Goal: Information Seeking & Learning: Learn about a topic

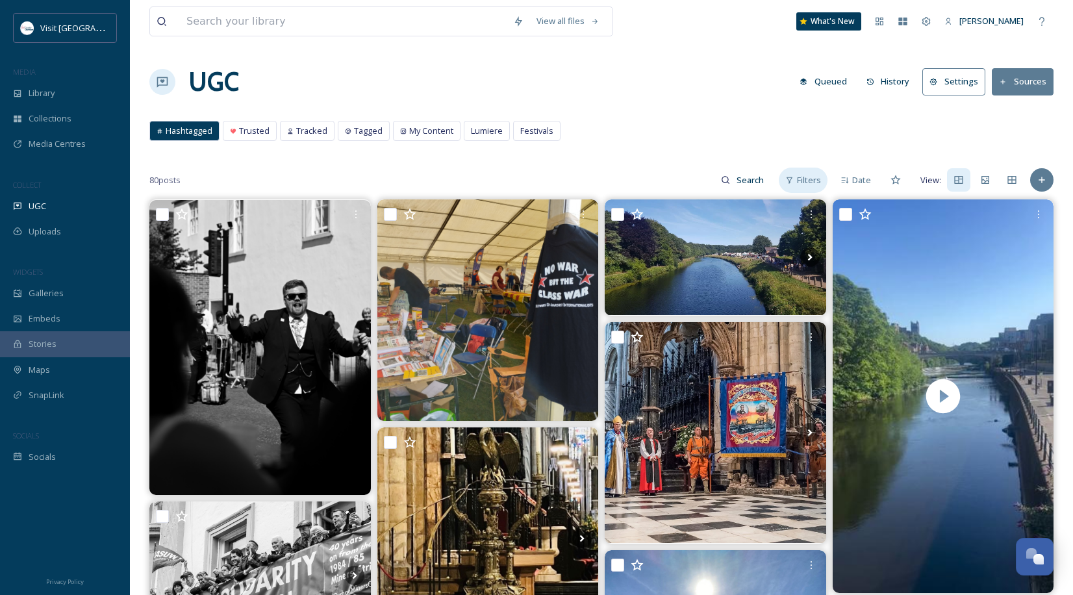
click at [805, 181] on span "Filters" at bounding box center [809, 180] width 24 height 12
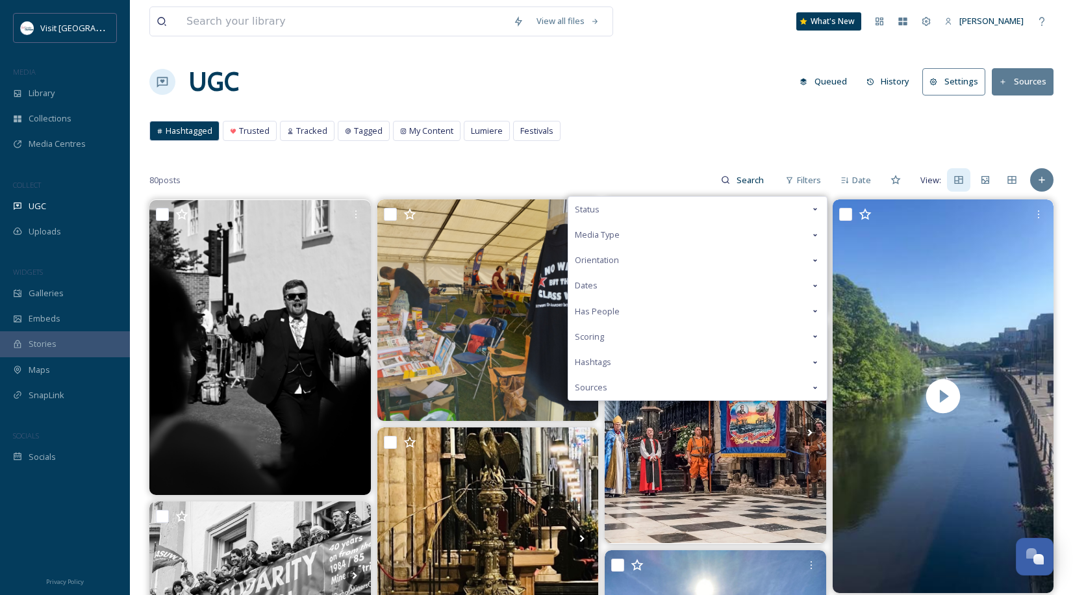
click at [606, 290] on div "Dates" at bounding box center [697, 285] width 259 height 25
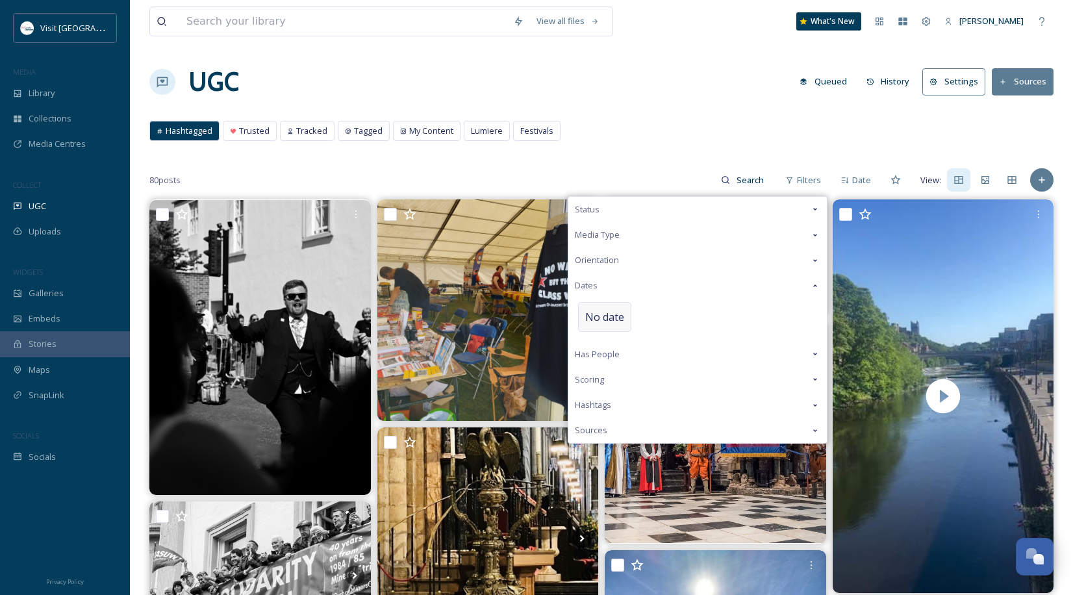
click at [616, 318] on span "No date" at bounding box center [604, 317] width 39 height 16
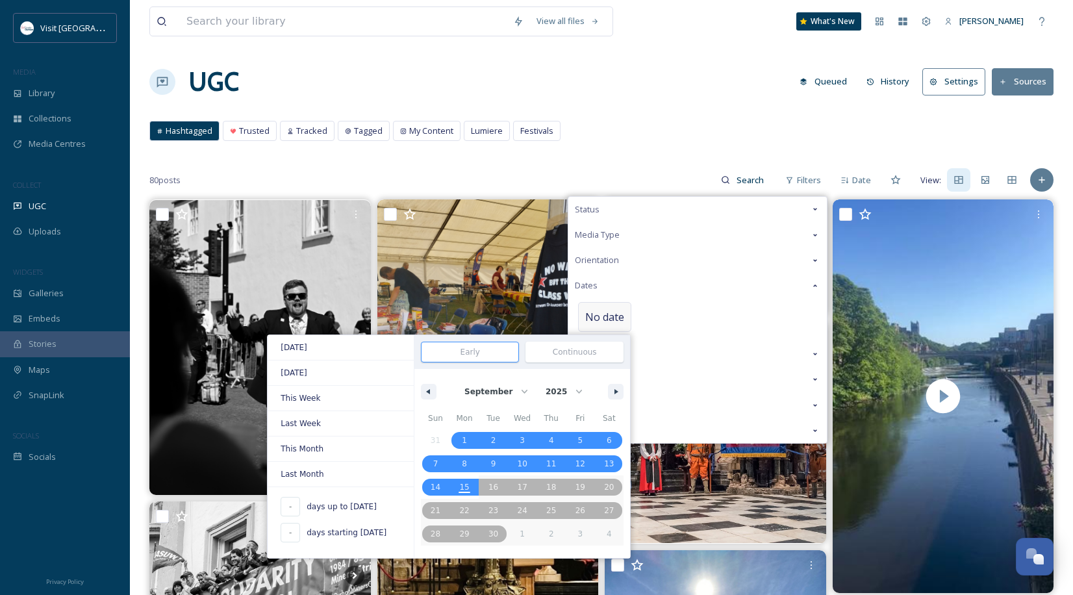
click at [439, 388] on div "January February March April May June July August September October November De…" at bounding box center [522, 388] width 216 height 39
click at [488, 387] on select "January February March April May June July August September October November De…" at bounding box center [495, 391] width 75 height 25
select select "6"
click at [464, 379] on select "January February March April May June July August September October November De…" at bounding box center [495, 391] width 75 height 25
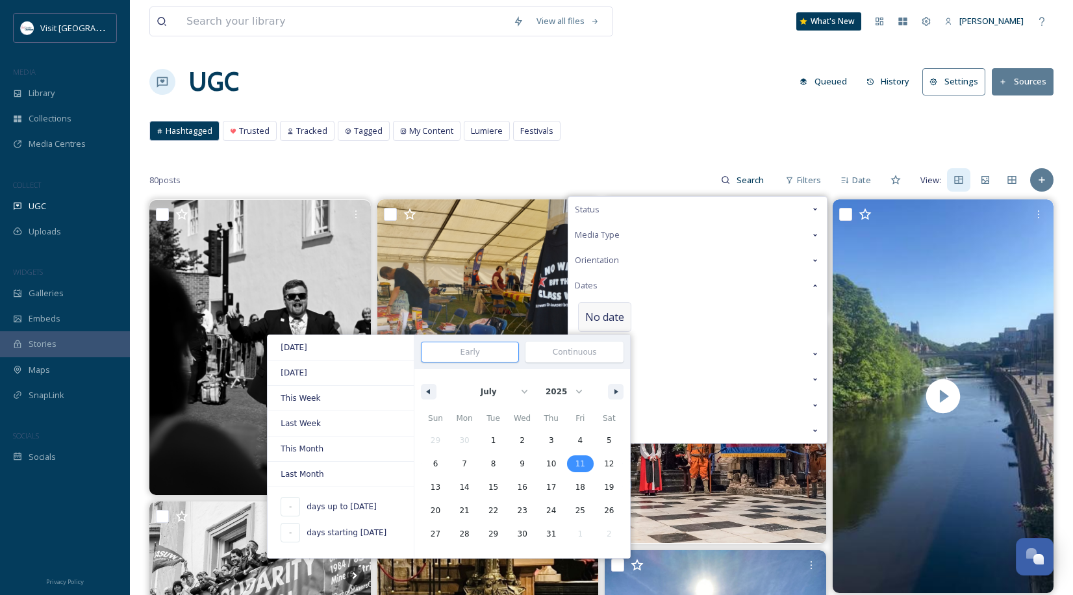
click at [579, 472] on span "11" at bounding box center [581, 463] width 10 height 23
type input "Jul 11, 2025"
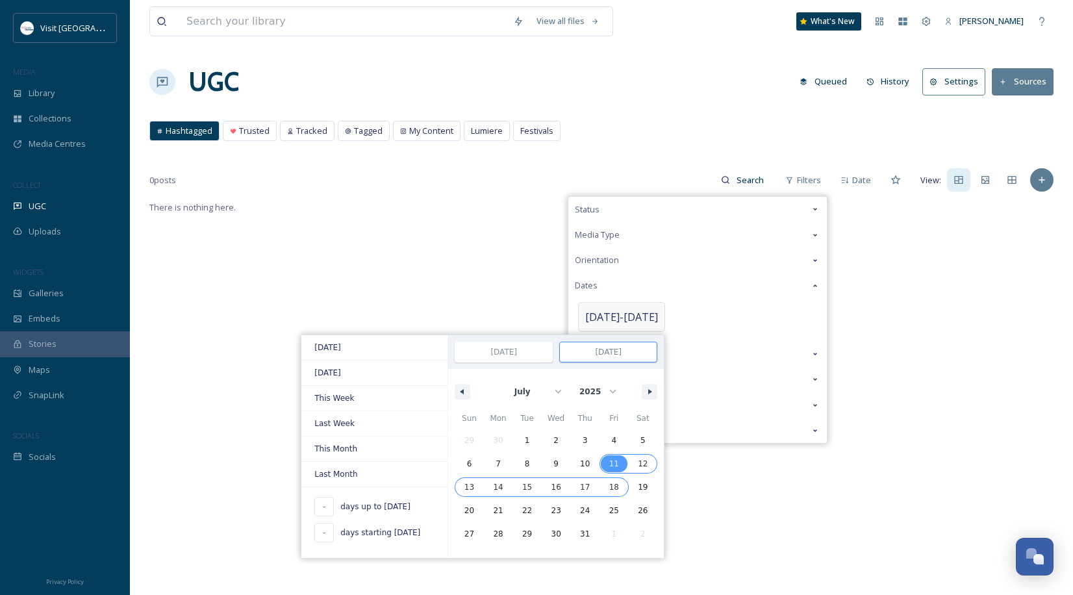
click at [600, 481] on span "18" at bounding box center [614, 487] width 29 height 17
type input "Jul 18, 2025"
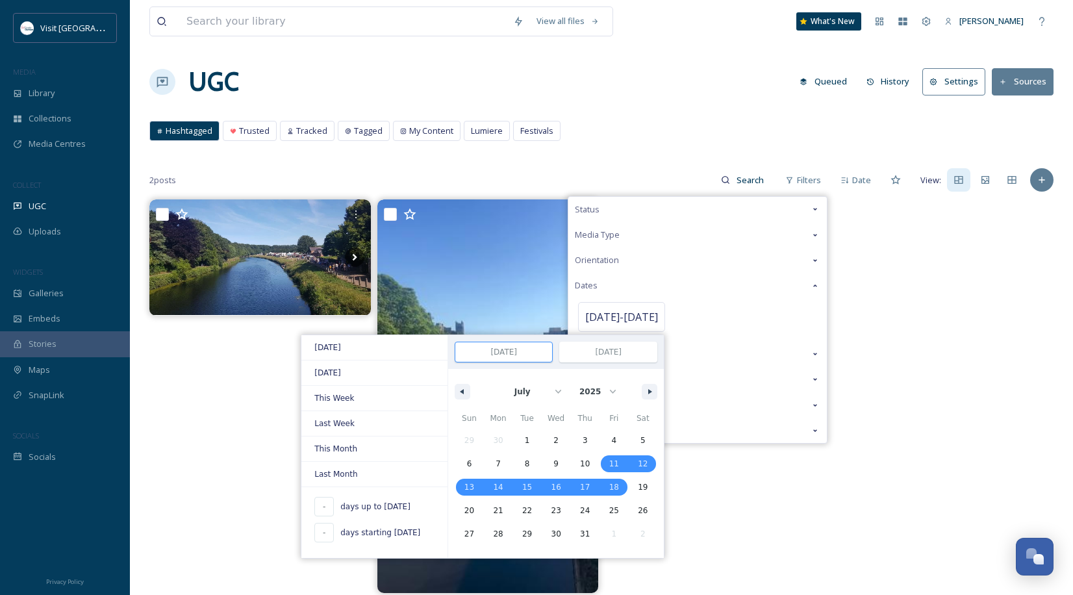
click at [608, 149] on div "View all files What's New Elliot Howey UGC Queued History Settings Sources Hash…" at bounding box center [601, 397] width 943 height 794
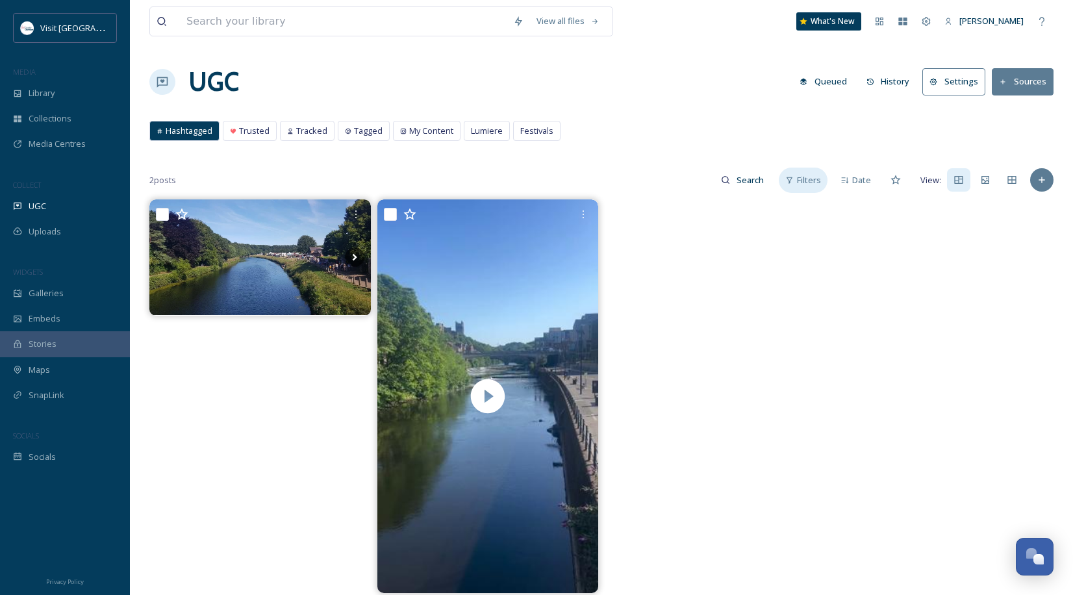
click at [802, 186] on div "Filters" at bounding box center [803, 180] width 49 height 25
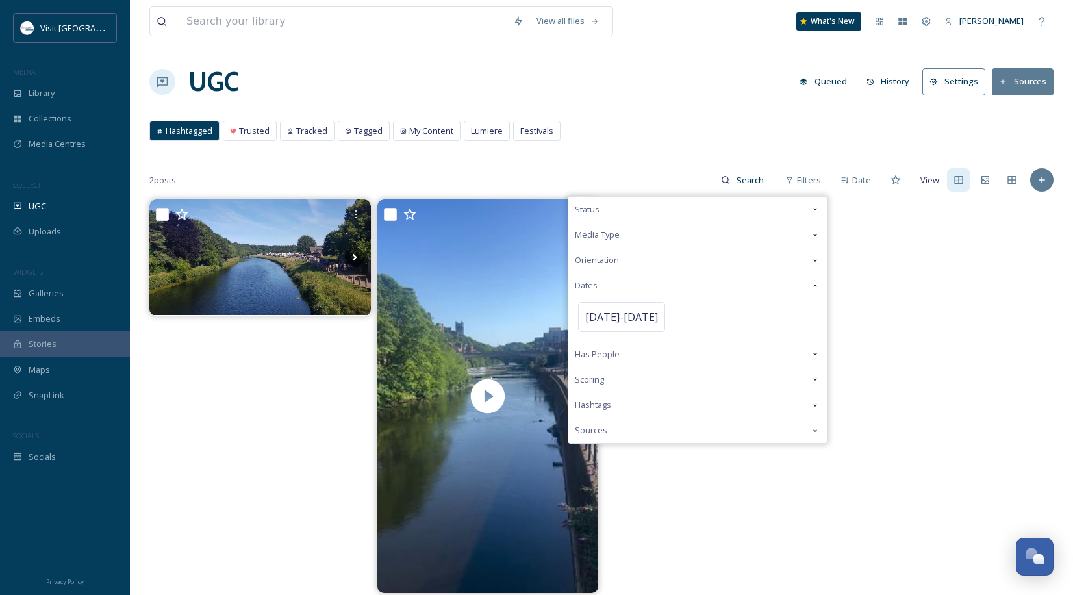
click at [604, 384] on span "Scoring" at bounding box center [589, 380] width 29 height 12
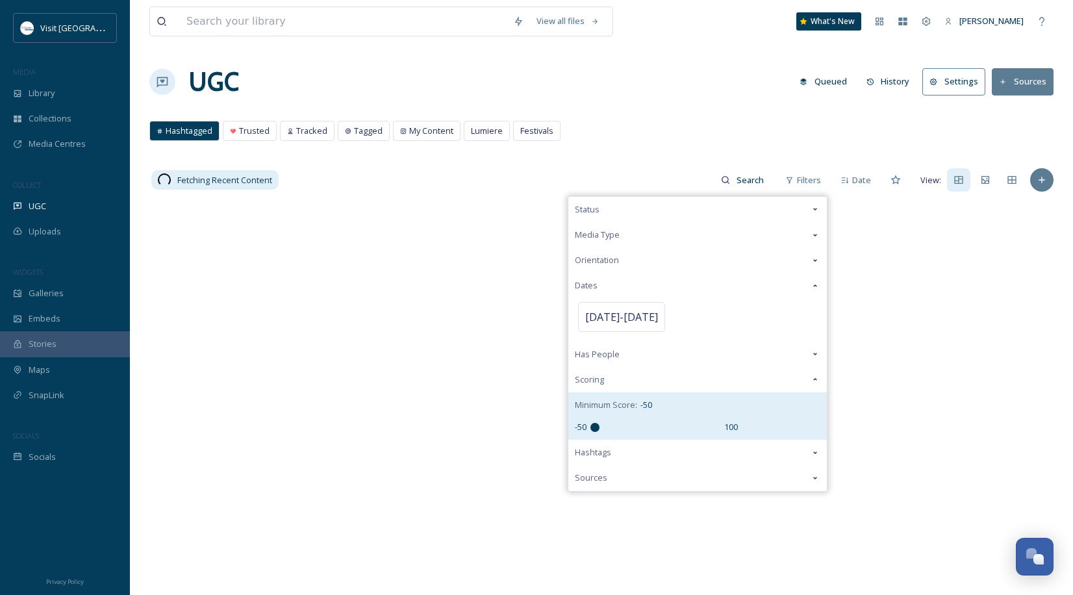
drag, startPoint x: 661, startPoint y: 430, endPoint x: 585, endPoint y: 424, distance: 75.6
type input "-50"
click at [590, 424] on input "range" at bounding box center [655, 427] width 130 height 9
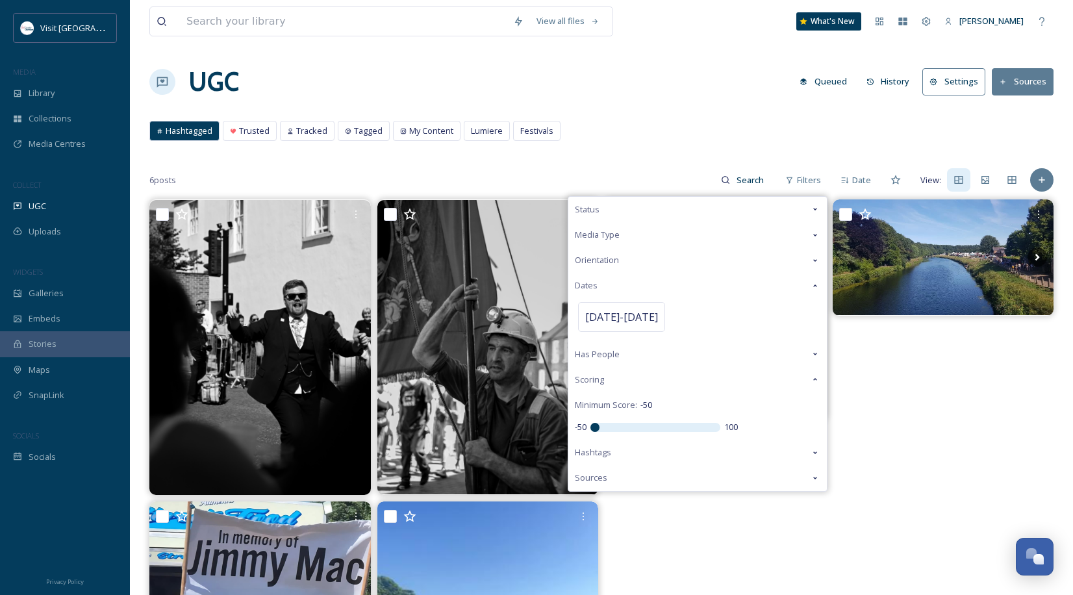
click at [613, 149] on div "View all files What's New Elliot Howey UGC Queued History Settings Sources Hash…" at bounding box center [601, 455] width 943 height 911
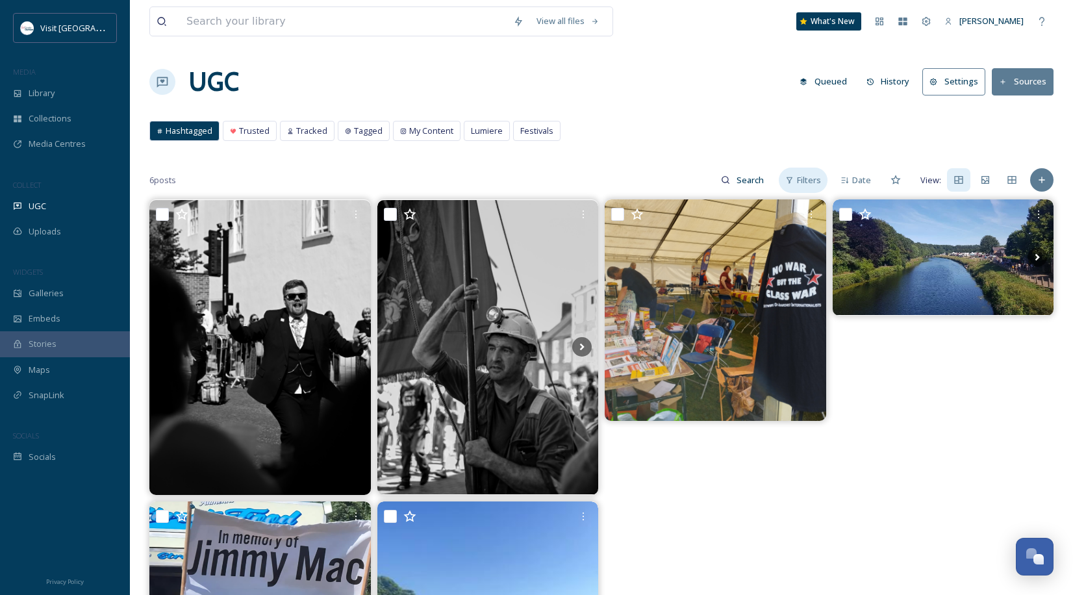
click at [813, 184] on span "Filters" at bounding box center [809, 180] width 24 height 12
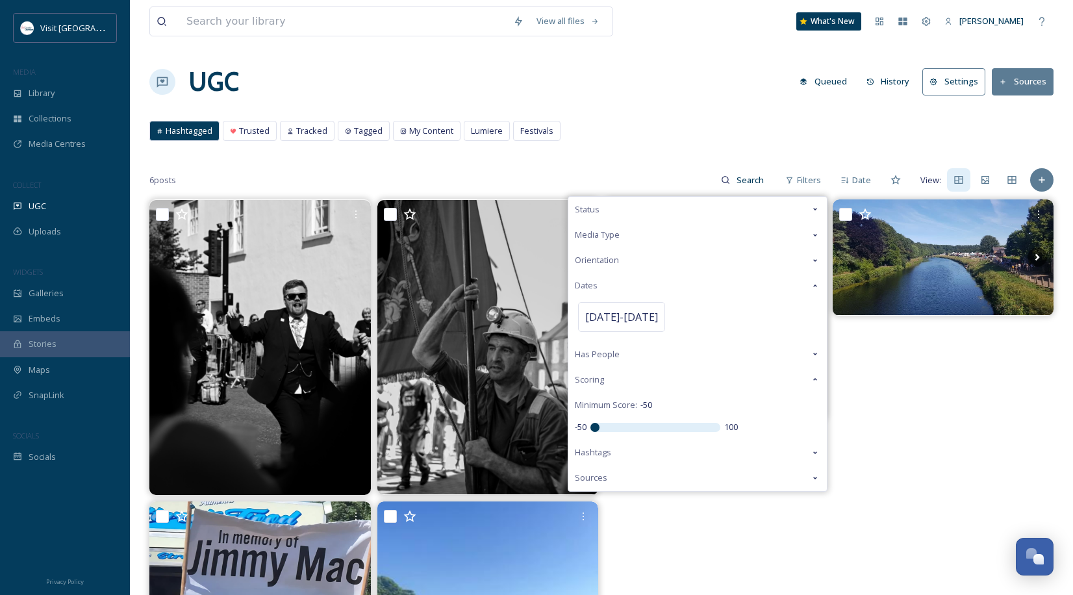
click at [637, 457] on div "Hashtags" at bounding box center [697, 452] width 259 height 25
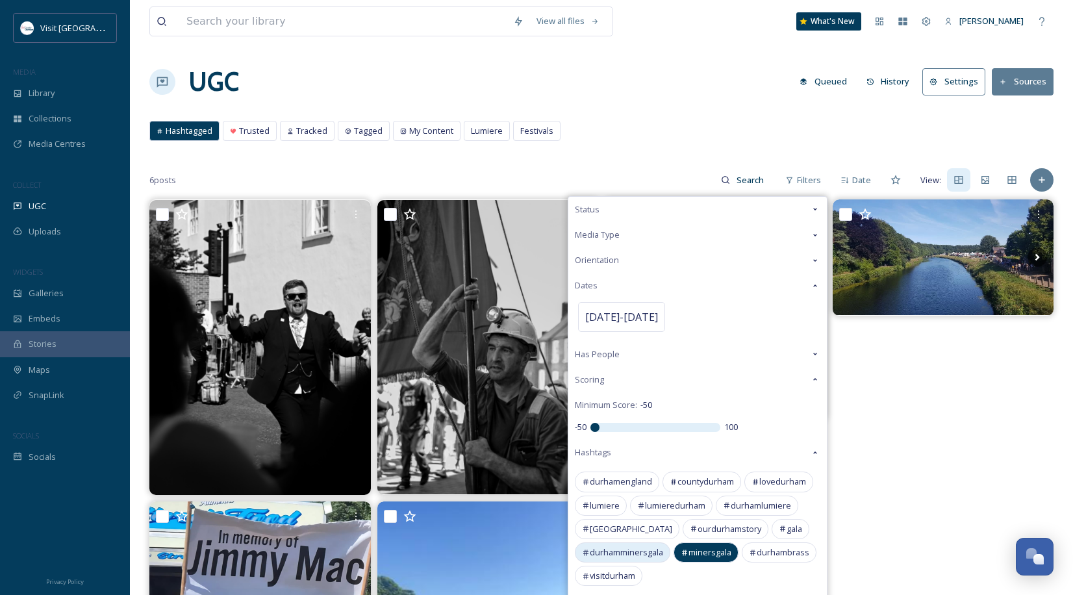
scroll to position [303, 0]
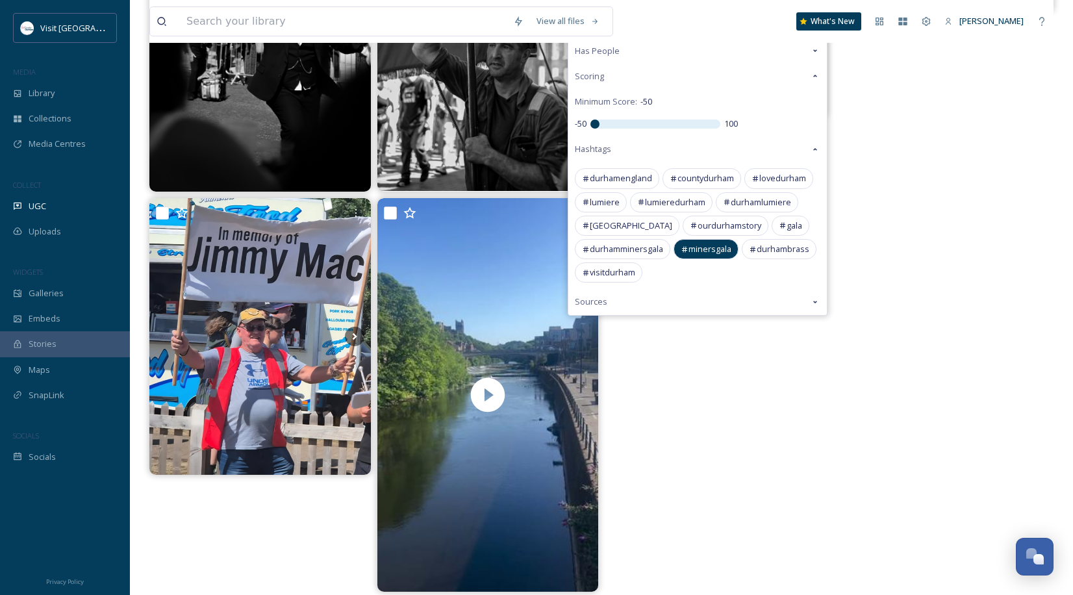
click at [713, 247] on span "minersgala" at bounding box center [710, 249] width 43 height 12
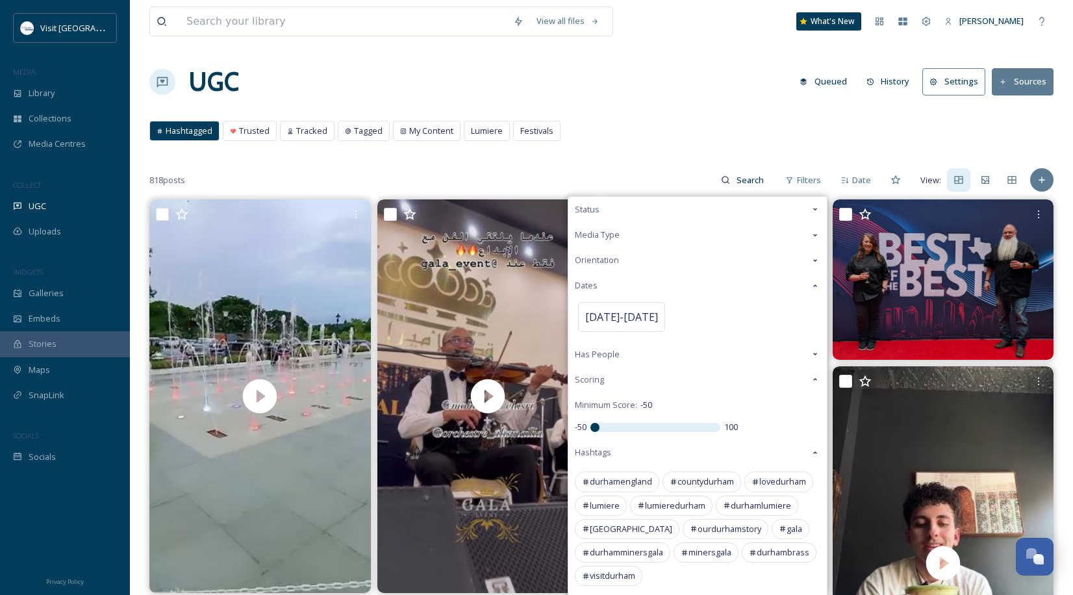
click at [629, 127] on div "Hashtagged Trusted Tracked Tagged My Content Lumiere Festivals Hashtagged Trust…" at bounding box center [601, 134] width 904 height 27
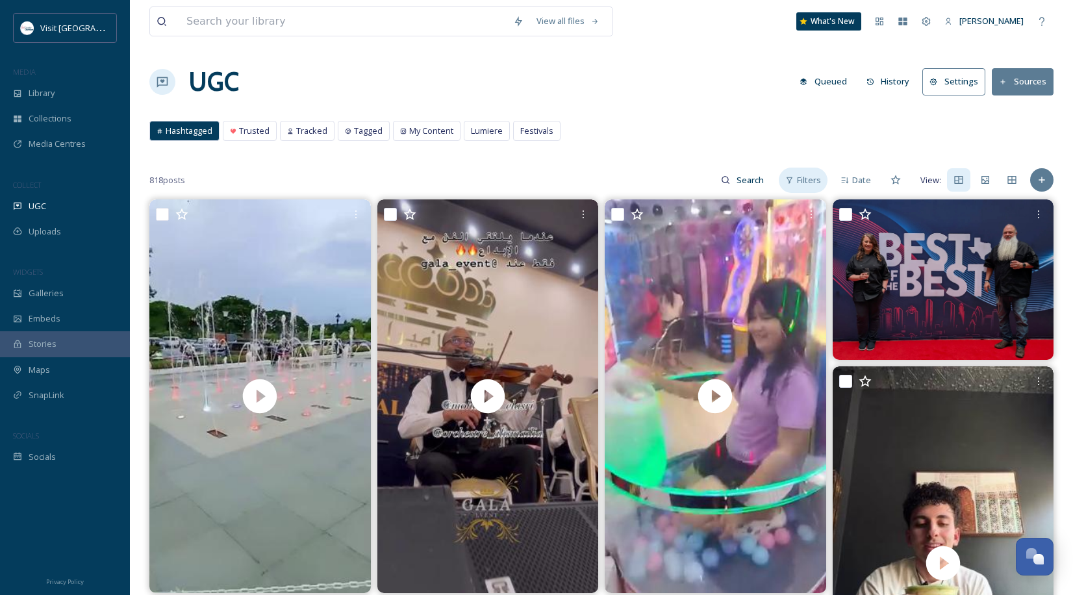
click at [804, 174] on span "Filters" at bounding box center [809, 180] width 24 height 12
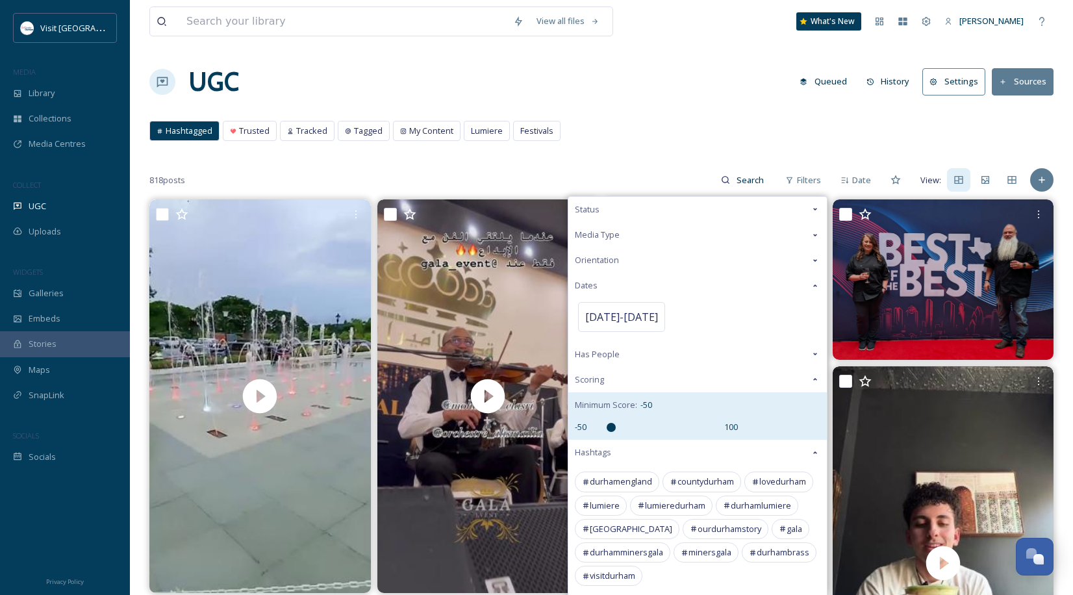
click at [613, 429] on input "range" at bounding box center [655, 427] width 130 height 9
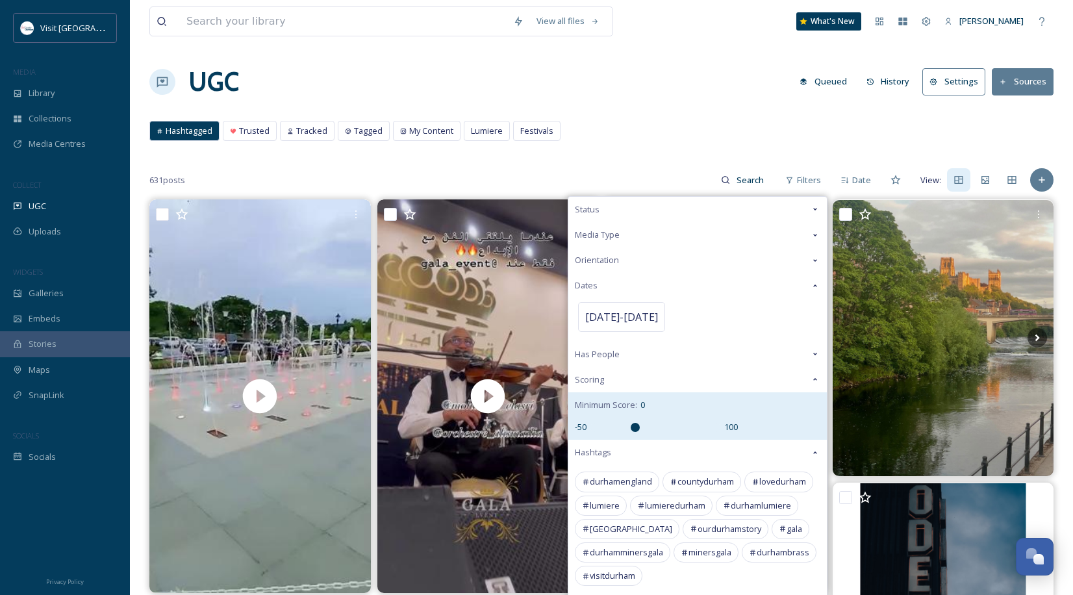
type input "0"
click at [636, 424] on input "range" at bounding box center [655, 427] width 130 height 9
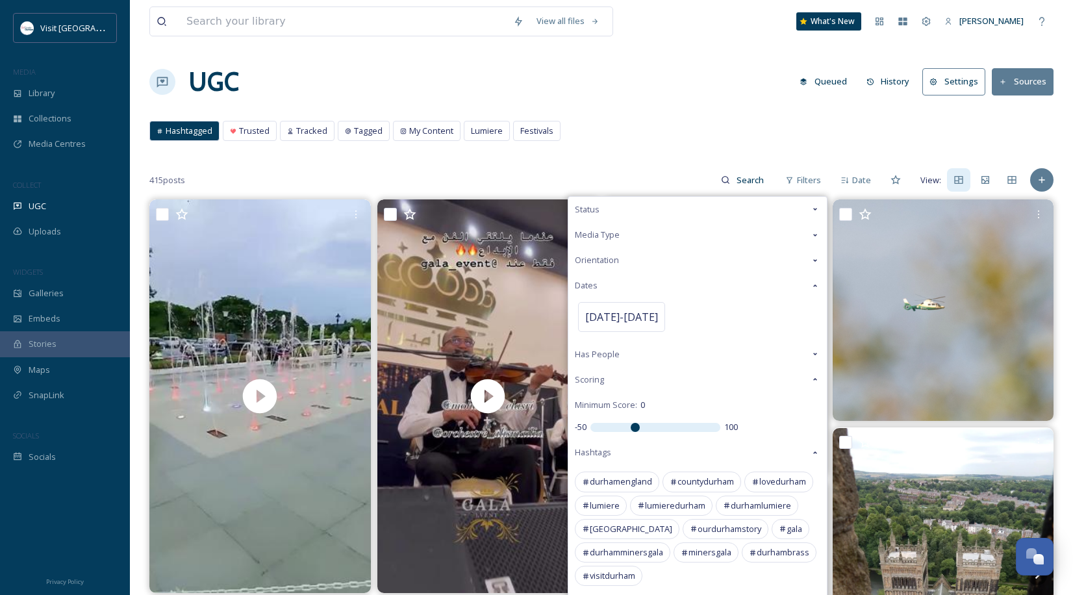
click at [666, 145] on div "Hashtagged Trusted Tracked Tagged My Content Lumiere Festivals Hashtagged Trust…" at bounding box center [601, 134] width 904 height 27
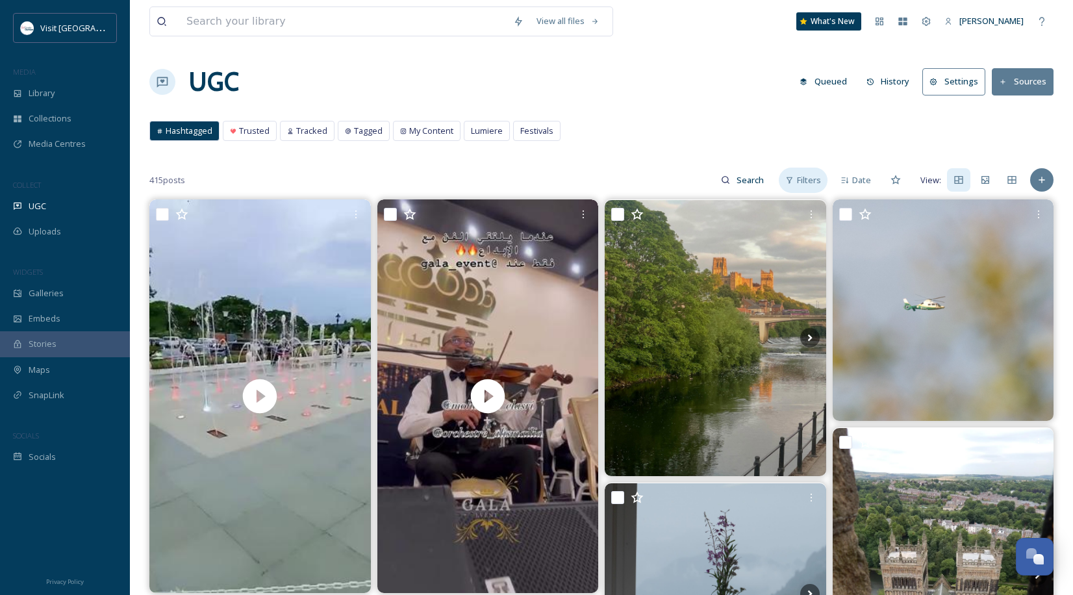
click at [817, 182] on span "Filters" at bounding box center [809, 180] width 24 height 12
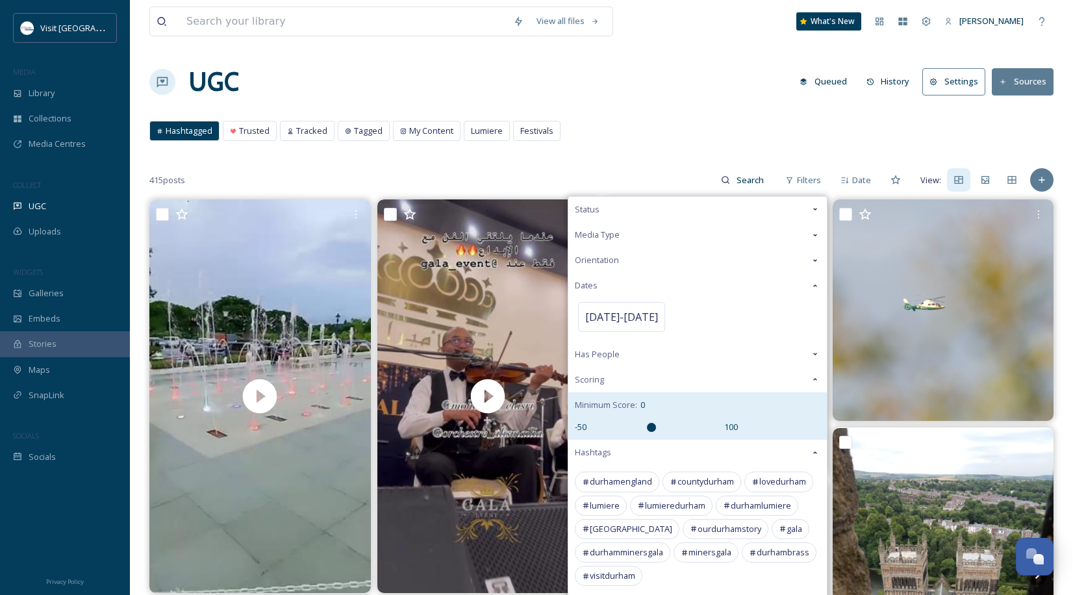
type input "20"
click at [652, 426] on input "range" at bounding box center [655, 427] width 130 height 9
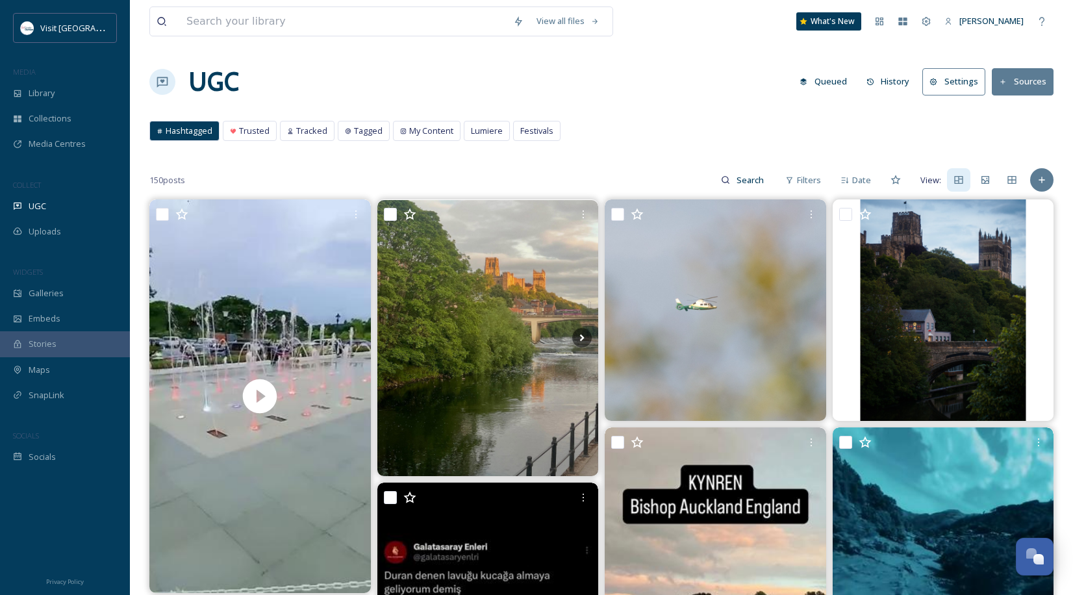
click at [655, 147] on div "Hashtagged Trusted Tracked Tagged My Content Lumiere Festivals Hashtagged Trust…" at bounding box center [601, 134] width 904 height 27
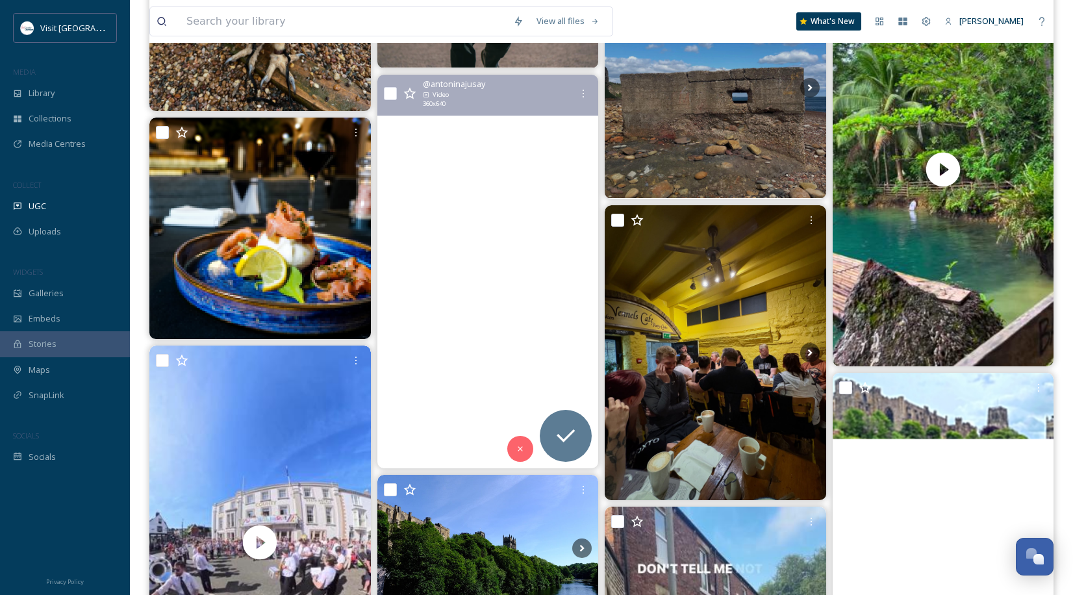
scroll to position [6366, 0]
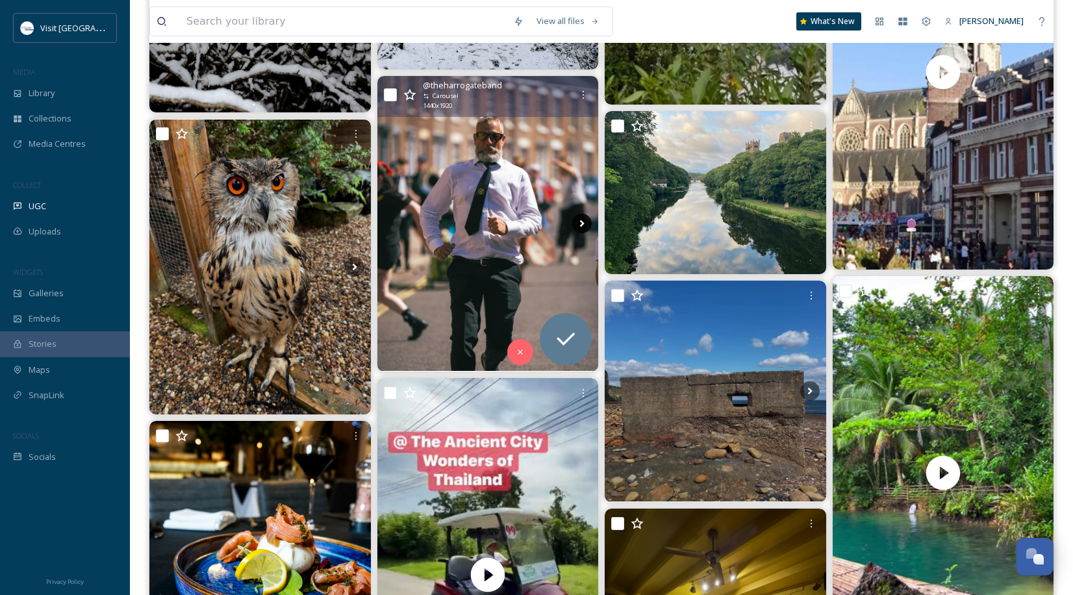
click at [587, 227] on icon at bounding box center [581, 223] width 19 height 19
click at [587, 219] on icon at bounding box center [581, 223] width 19 height 19
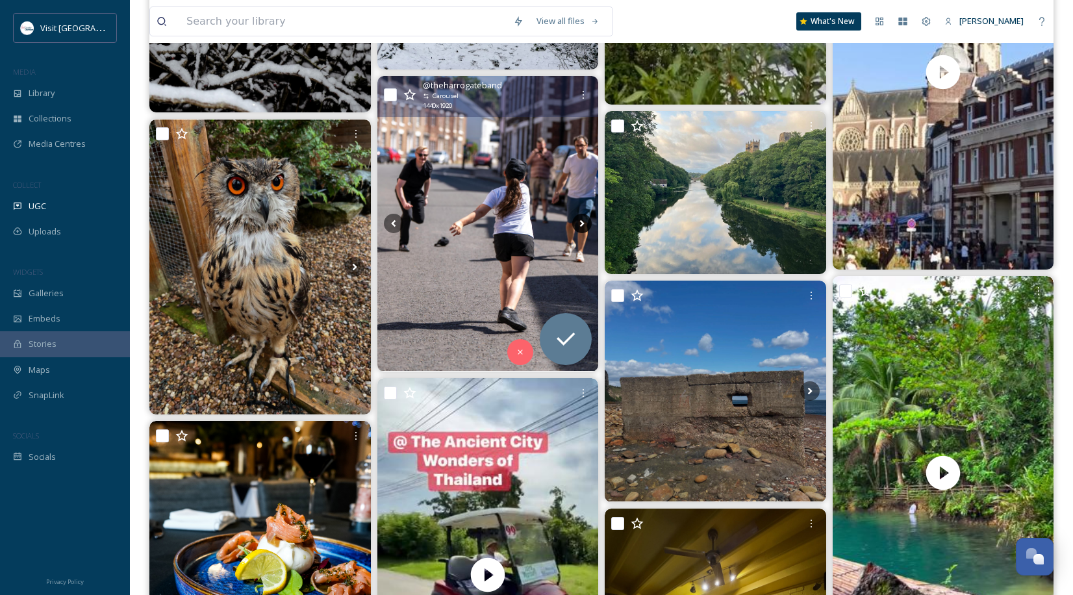
click at [574, 218] on icon at bounding box center [581, 223] width 19 height 19
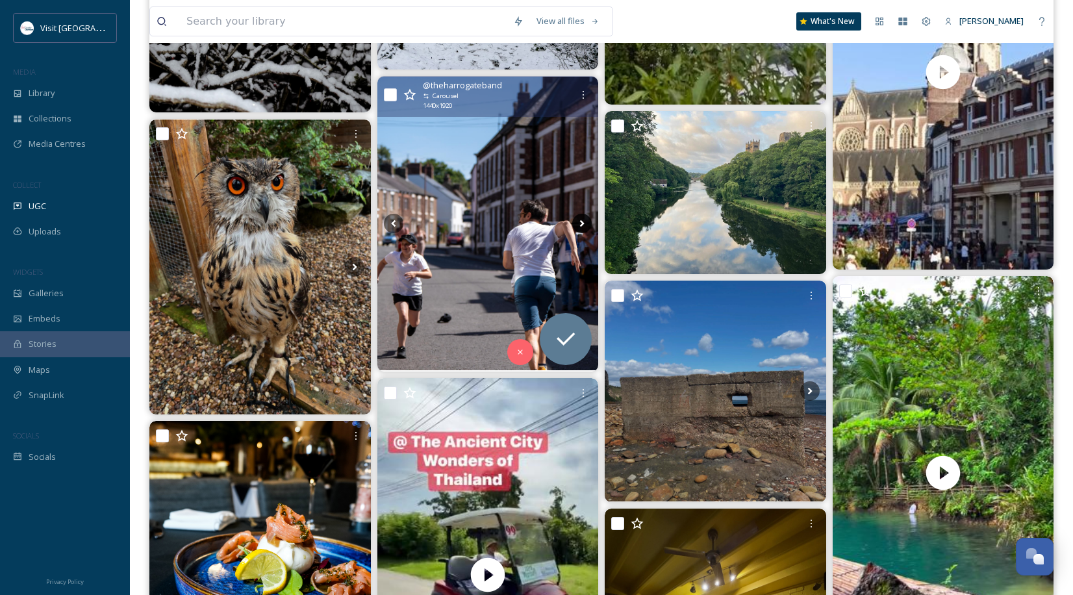
click at [574, 218] on icon at bounding box center [581, 223] width 19 height 19
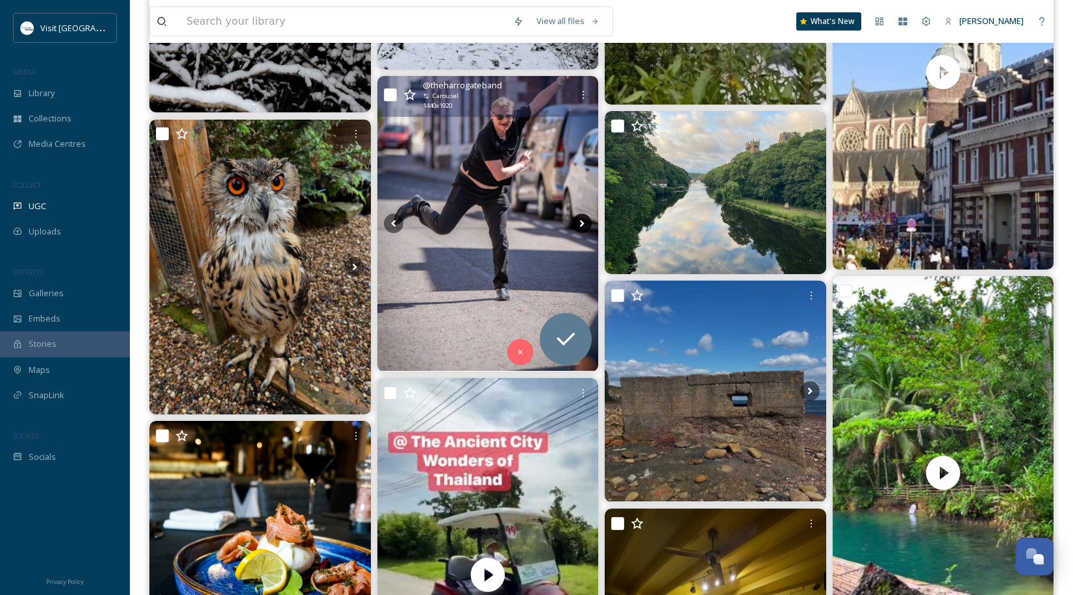
click at [574, 218] on icon at bounding box center [581, 223] width 19 height 19
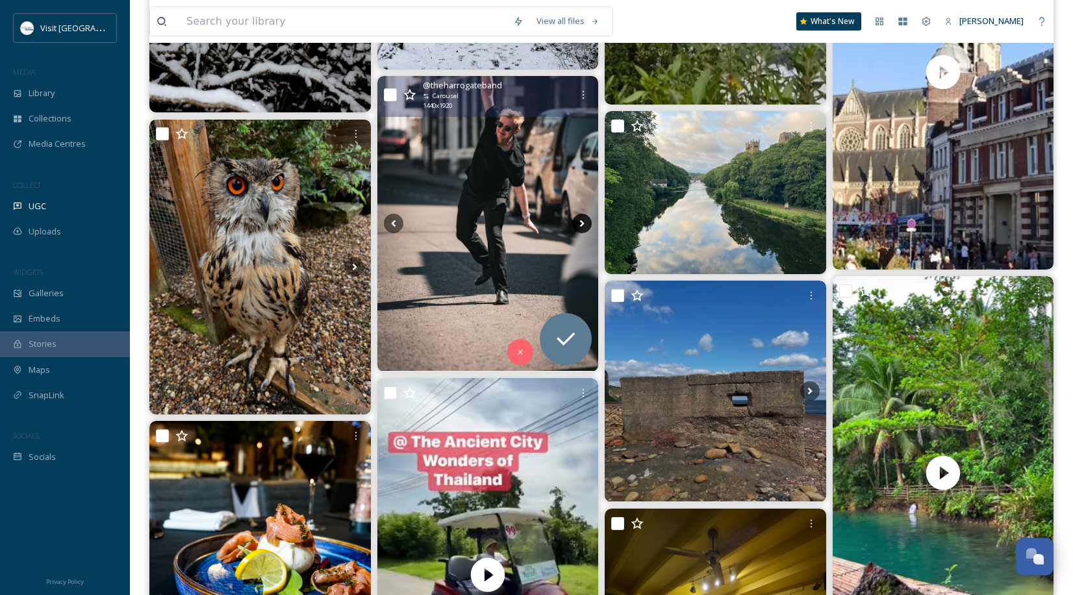
click at [574, 218] on icon at bounding box center [581, 223] width 19 height 19
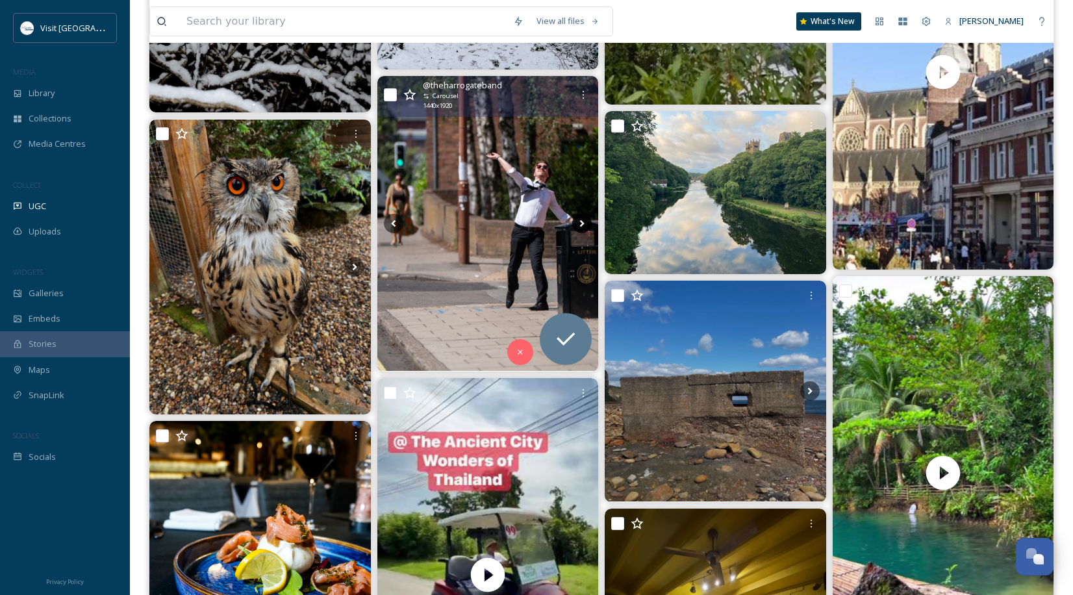
click at [574, 218] on icon at bounding box center [581, 223] width 19 height 19
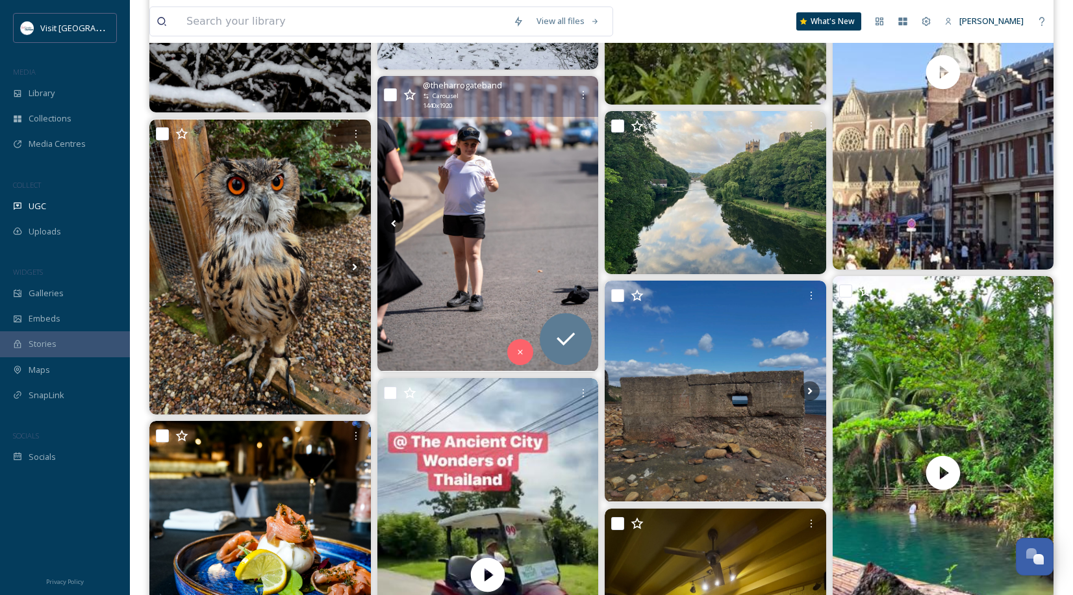
click at [574, 218] on icon at bounding box center [581, 223] width 19 height 19
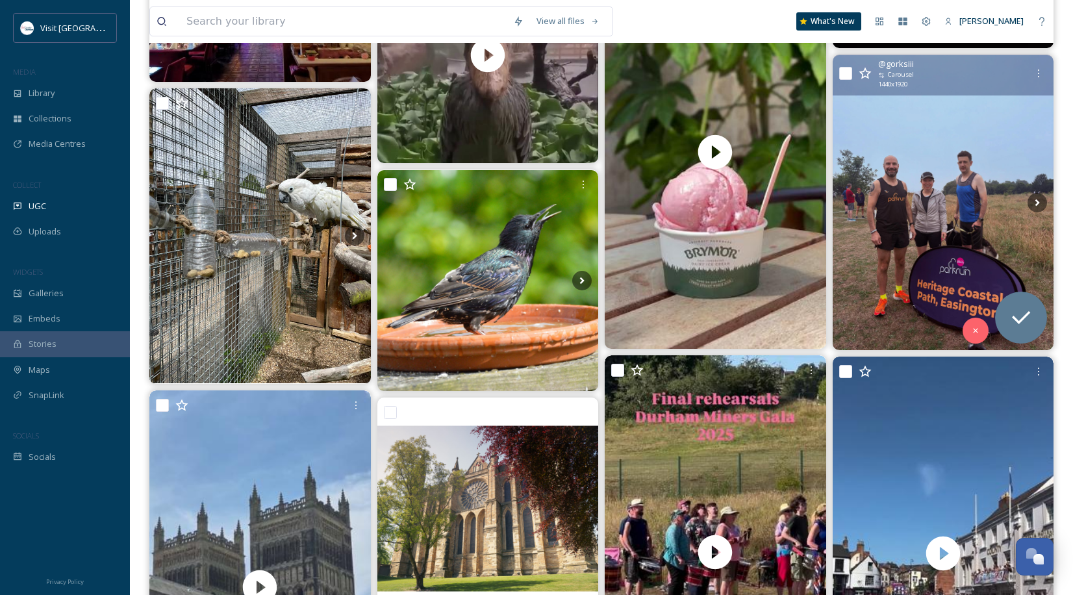
scroll to position [8684, 0]
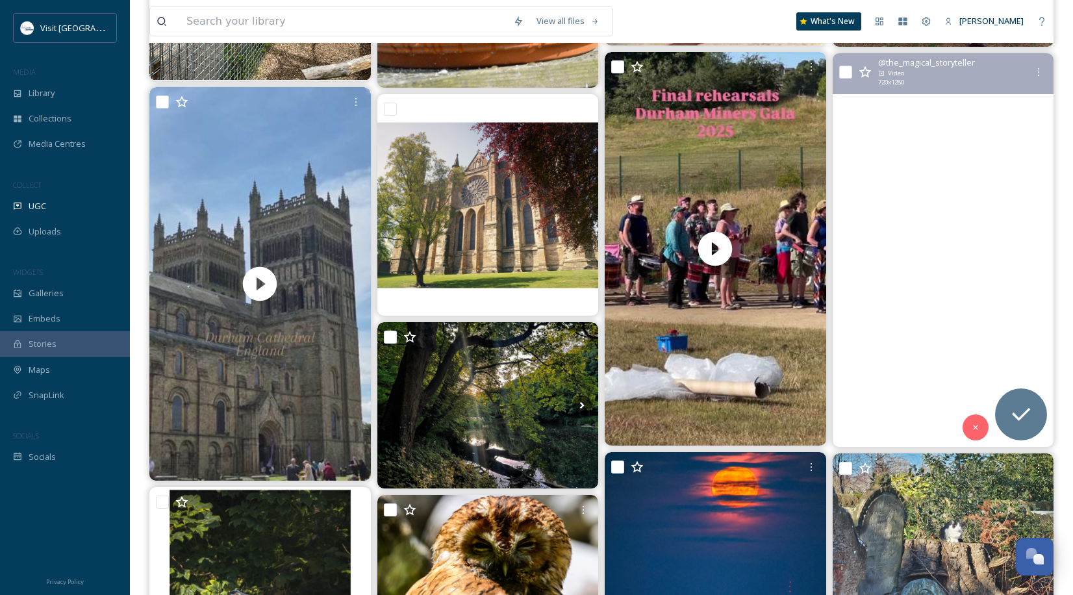
click at [1010, 259] on video "The Big Meeting in Durham #durham #bigmeeting" at bounding box center [943, 250] width 222 height 394
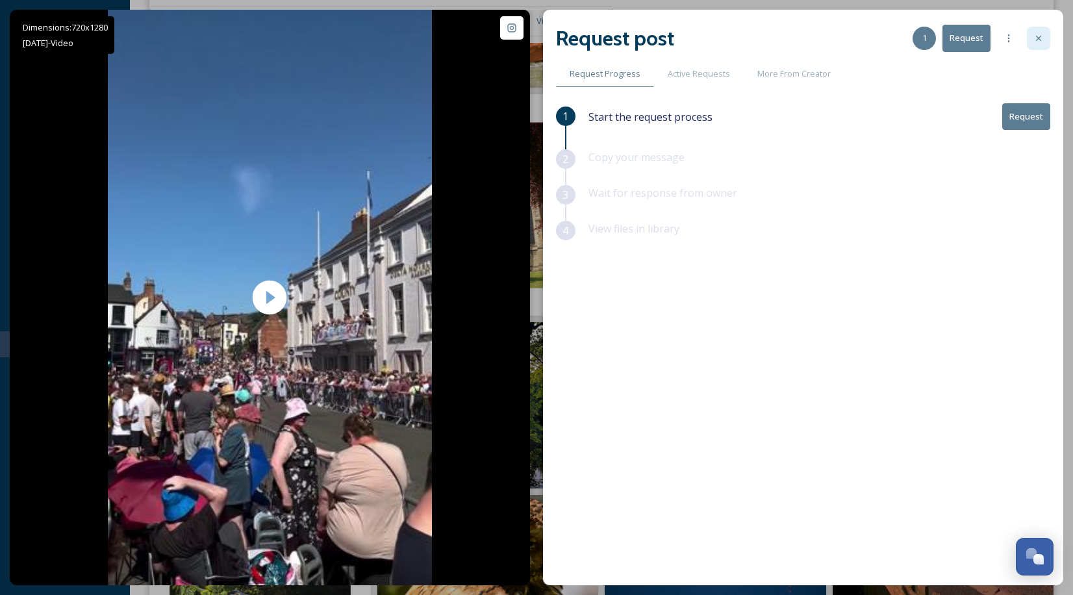
click at [1039, 44] on div at bounding box center [1038, 38] width 23 height 23
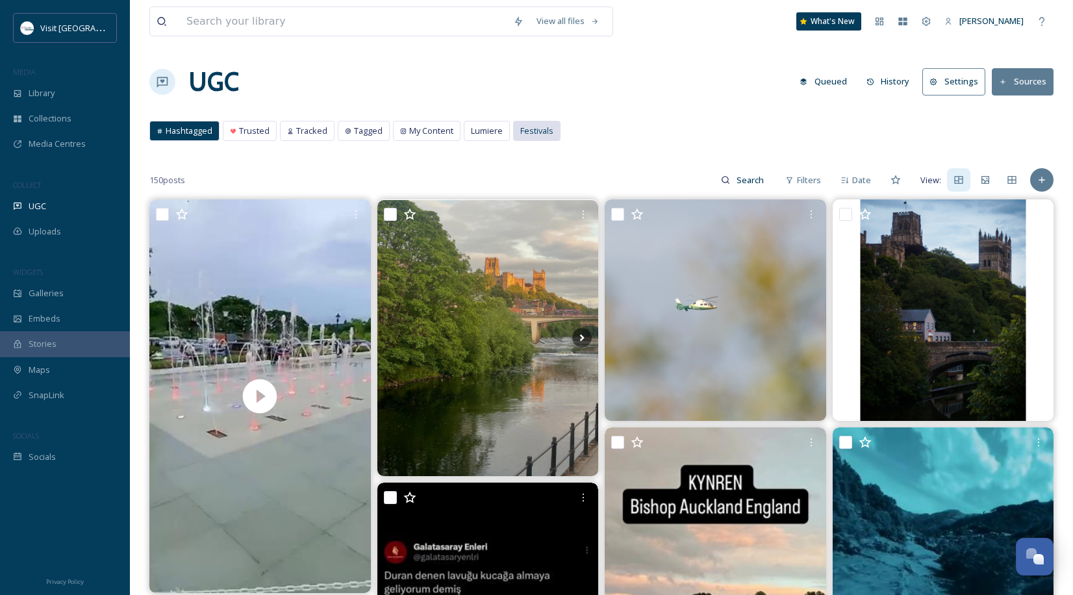
click at [532, 131] on span "Festivals" at bounding box center [536, 131] width 33 height 12
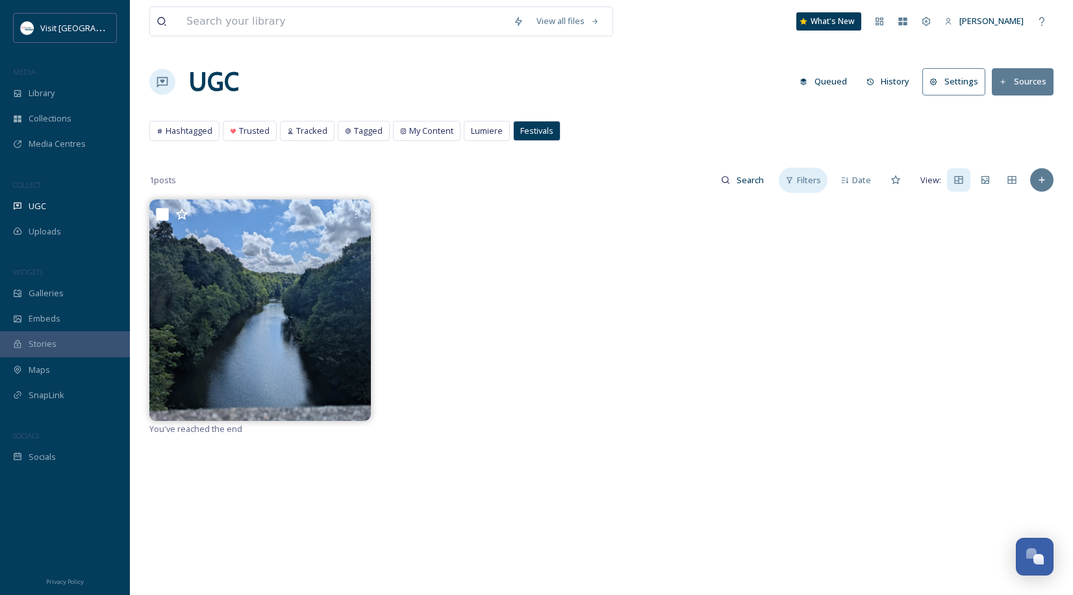
click at [815, 192] on div "Filters" at bounding box center [803, 180] width 49 height 25
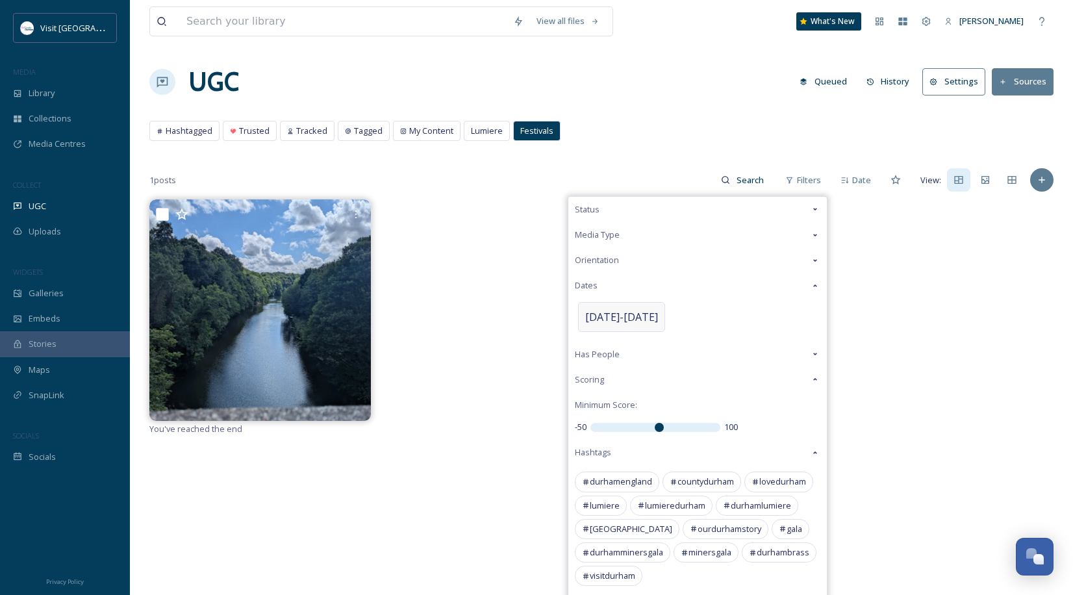
click at [626, 325] on div "Jul 11 - Jul 18" at bounding box center [621, 317] width 87 height 30
select select "6"
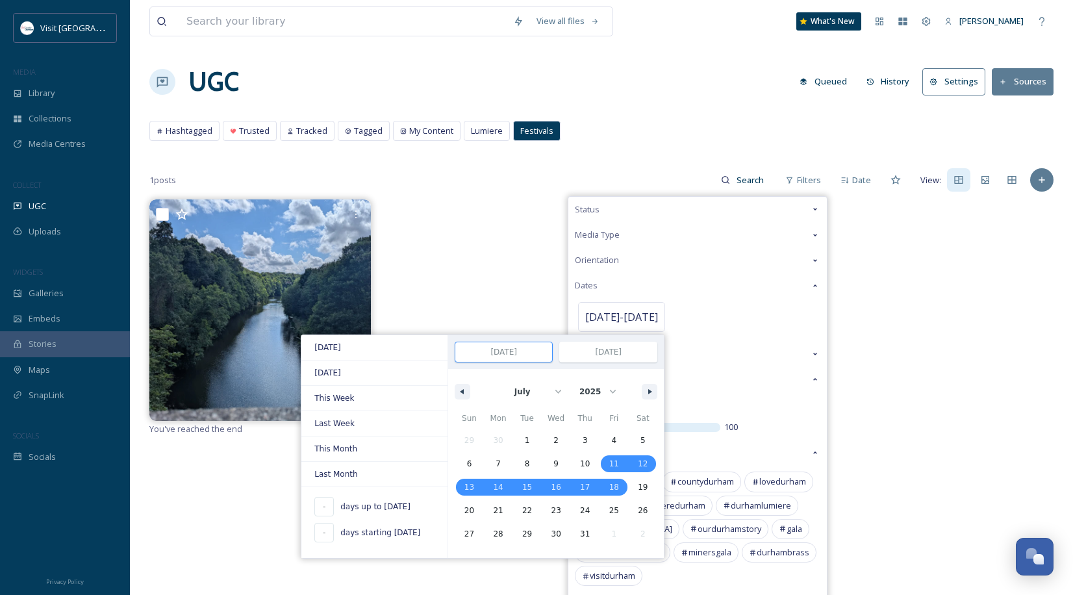
click at [426, 288] on div at bounding box center [488, 310] width 222 height 222
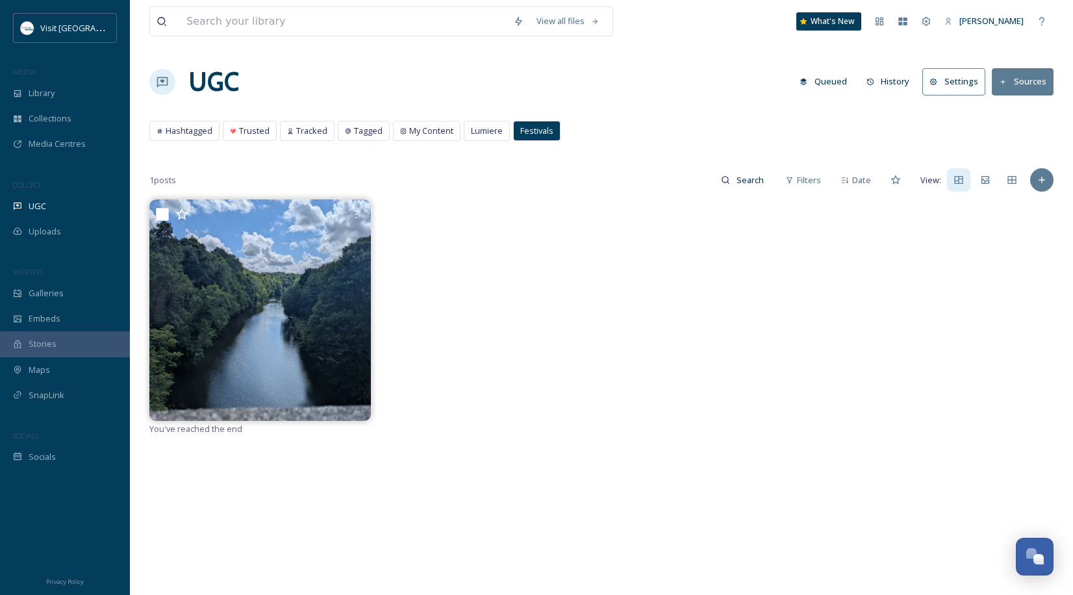
click at [426, 288] on div at bounding box center [488, 310] width 222 height 222
click at [21, 231] on icon at bounding box center [17, 231] width 9 height 9
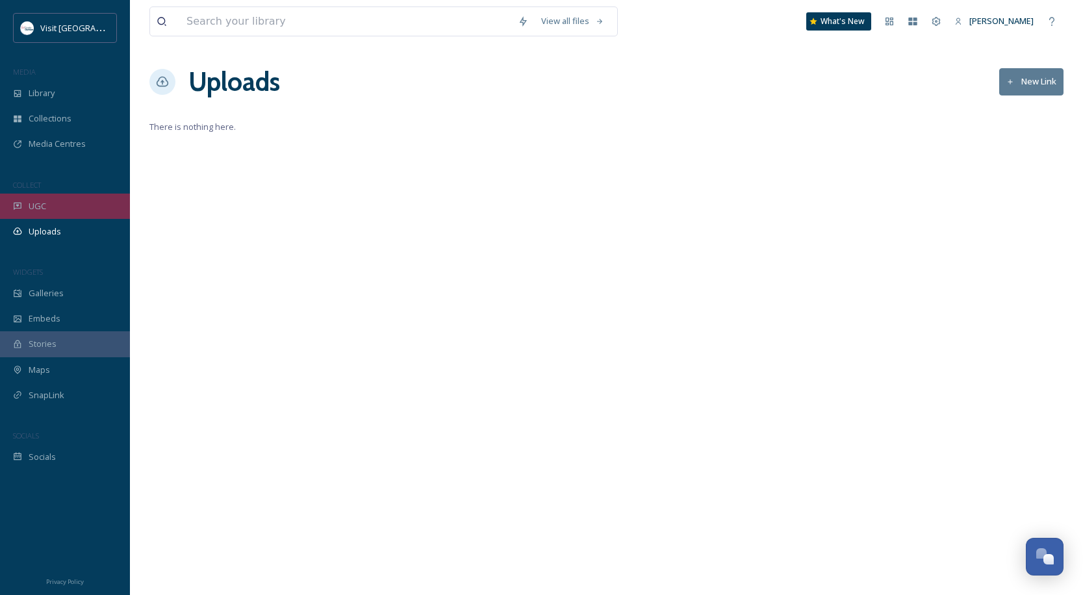
click at [33, 207] on span "UGC" at bounding box center [38, 206] width 18 height 12
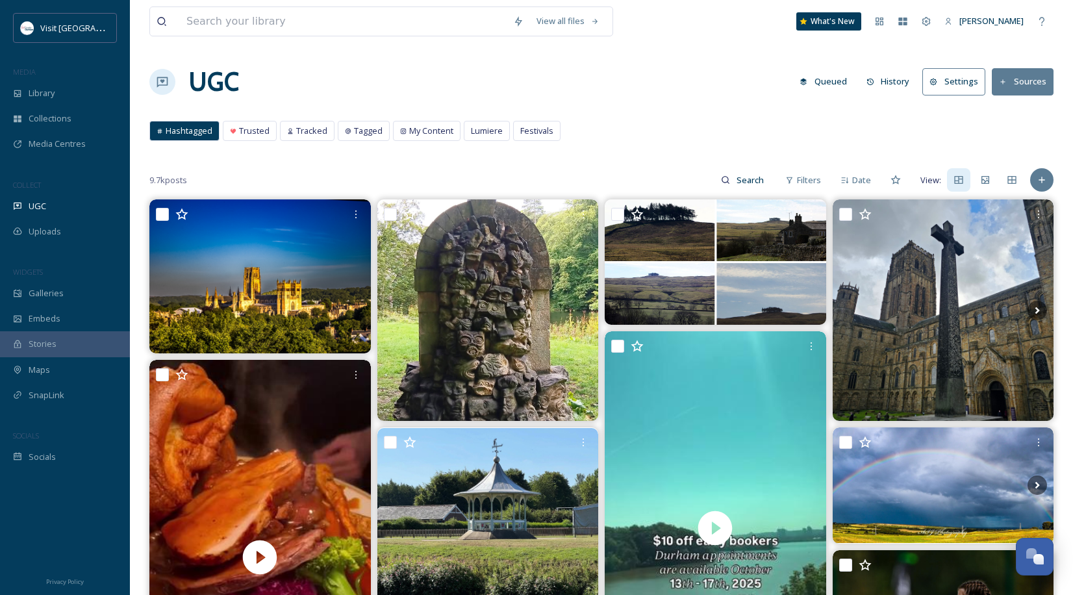
click at [520, 142] on div "Hashtagged Trusted Tracked Tagged My Content Lumiere Festivals Hashtagged Trust…" at bounding box center [601, 134] width 904 height 27
click at [524, 129] on span "Festivals" at bounding box center [536, 131] width 33 height 12
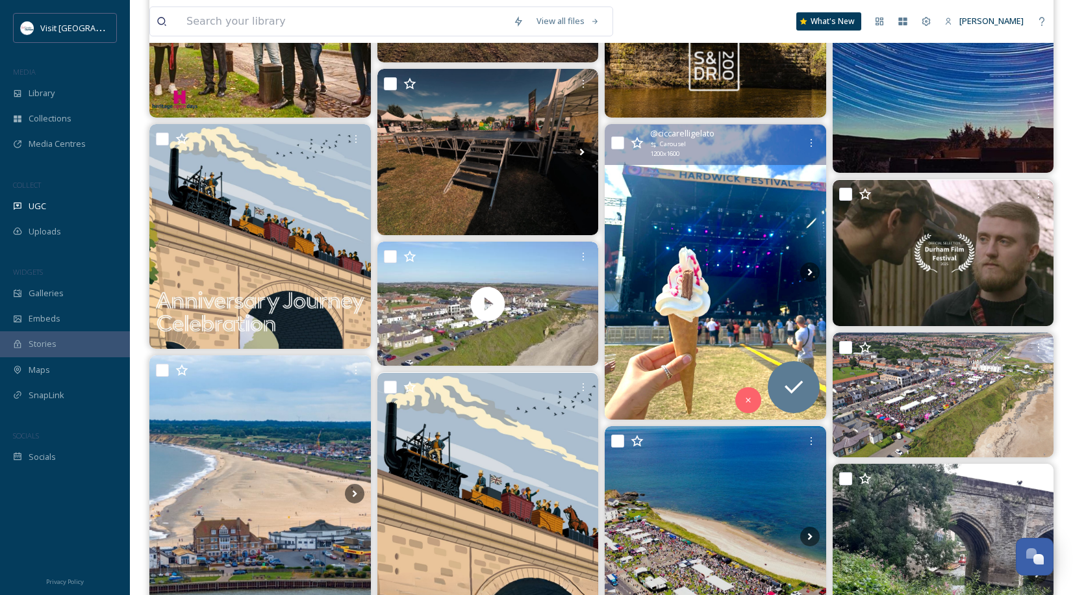
scroll to position [606, 0]
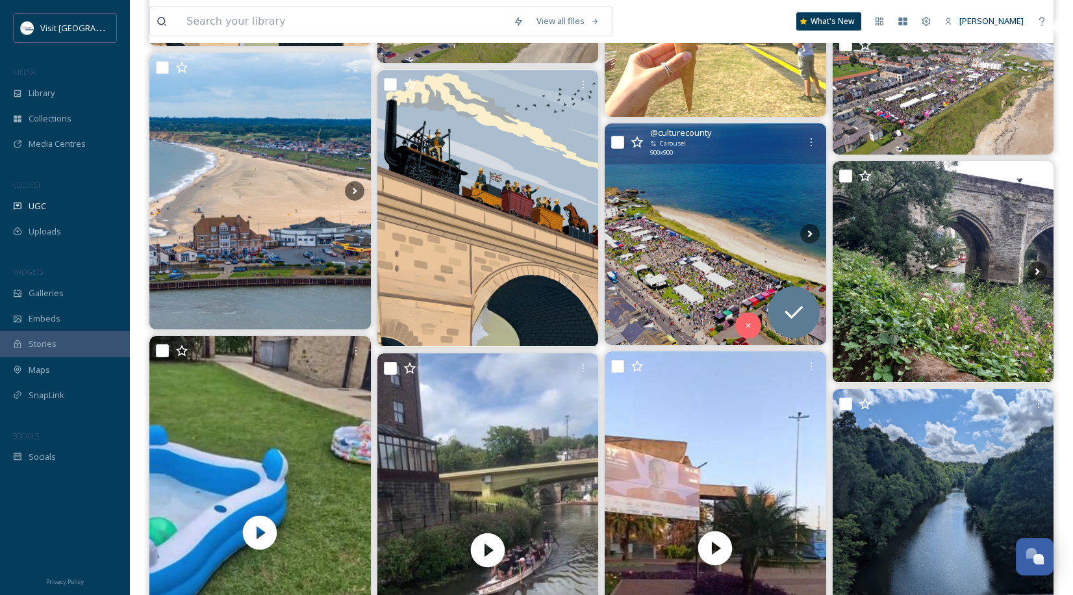
click at [765, 246] on img at bounding box center [716, 234] width 222 height 222
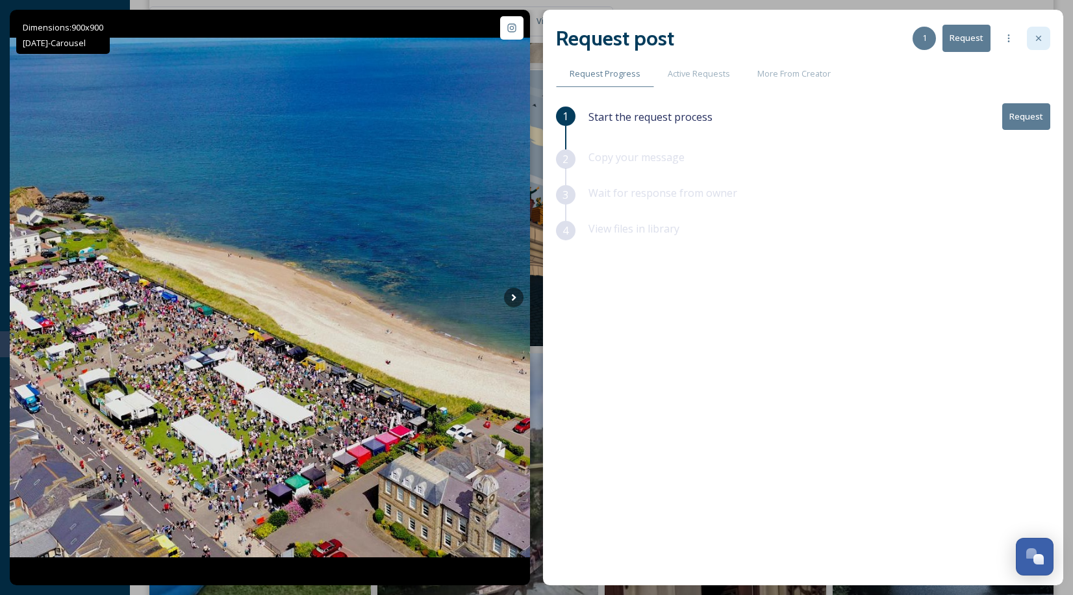
click at [1033, 35] on div at bounding box center [1038, 38] width 23 height 23
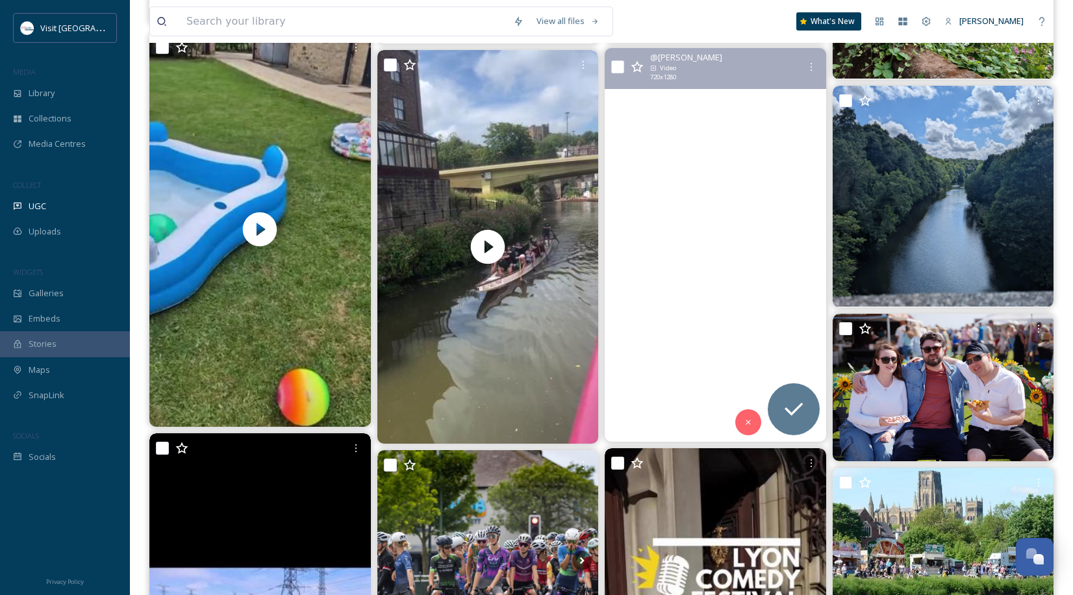
scroll to position [1213, 0]
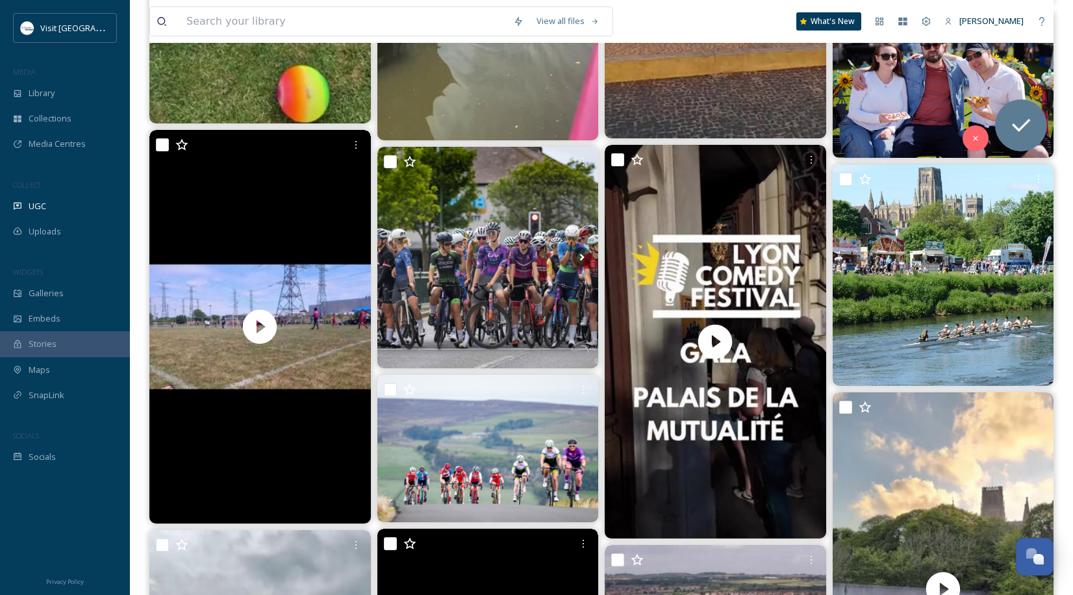
click at [945, 92] on img at bounding box center [944, 83] width 222 height 147
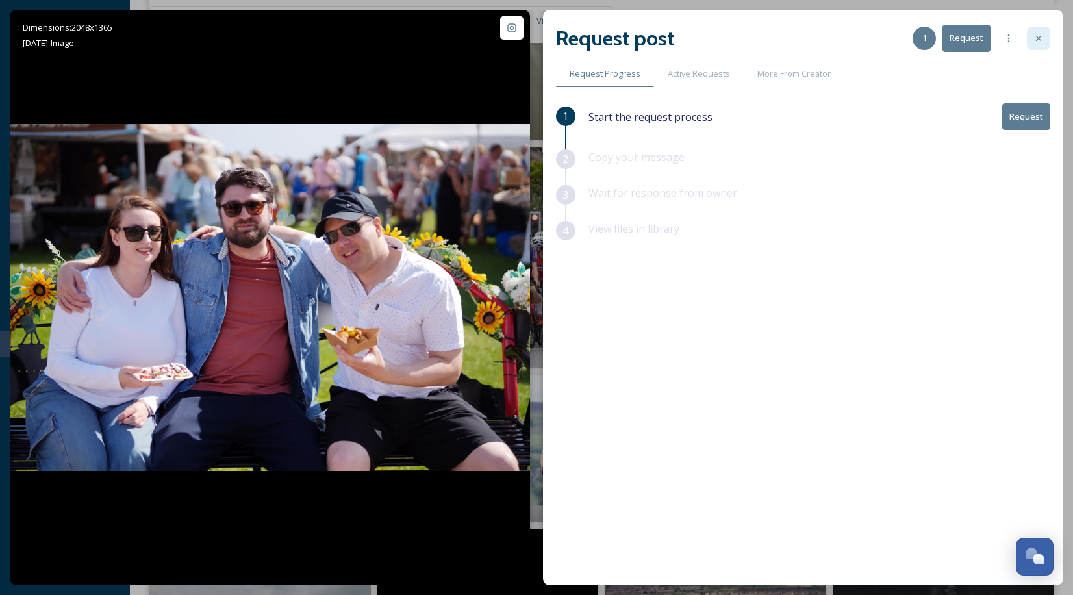
click at [1040, 43] on icon at bounding box center [1039, 38] width 10 height 10
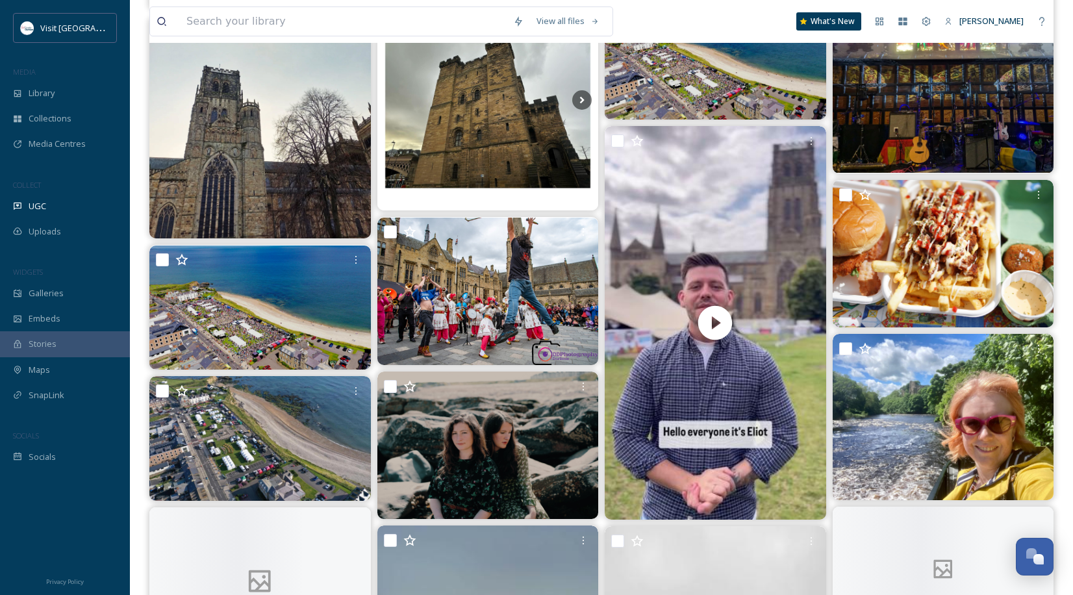
scroll to position [3941, 0]
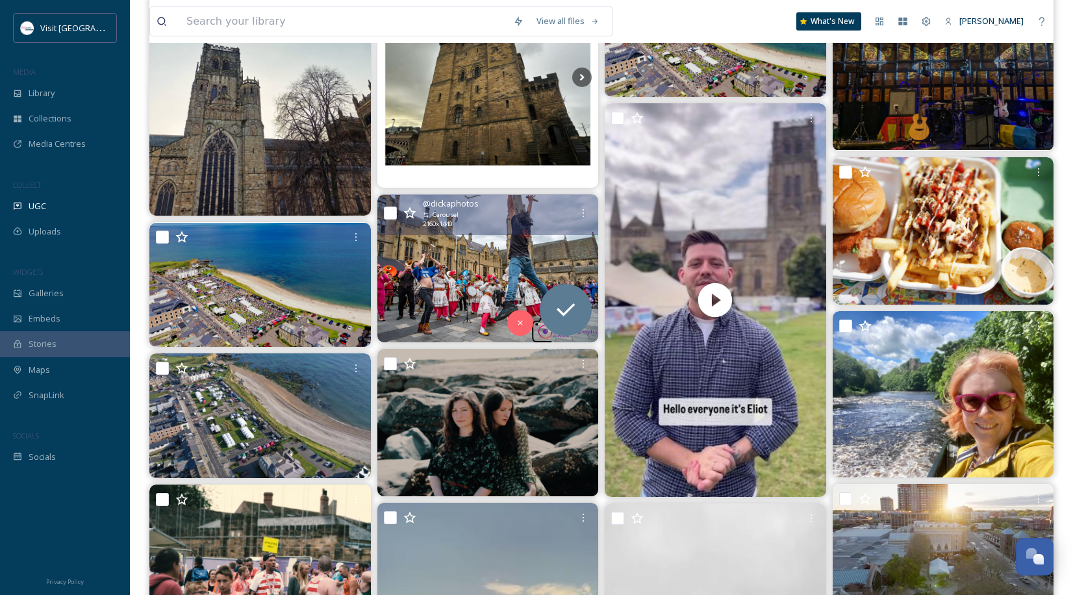
click at [498, 226] on div "@ dickaphotos Carousel 2160 x 1440" at bounding box center [497, 212] width 149 height 31
click at [509, 260] on img at bounding box center [488, 268] width 222 height 147
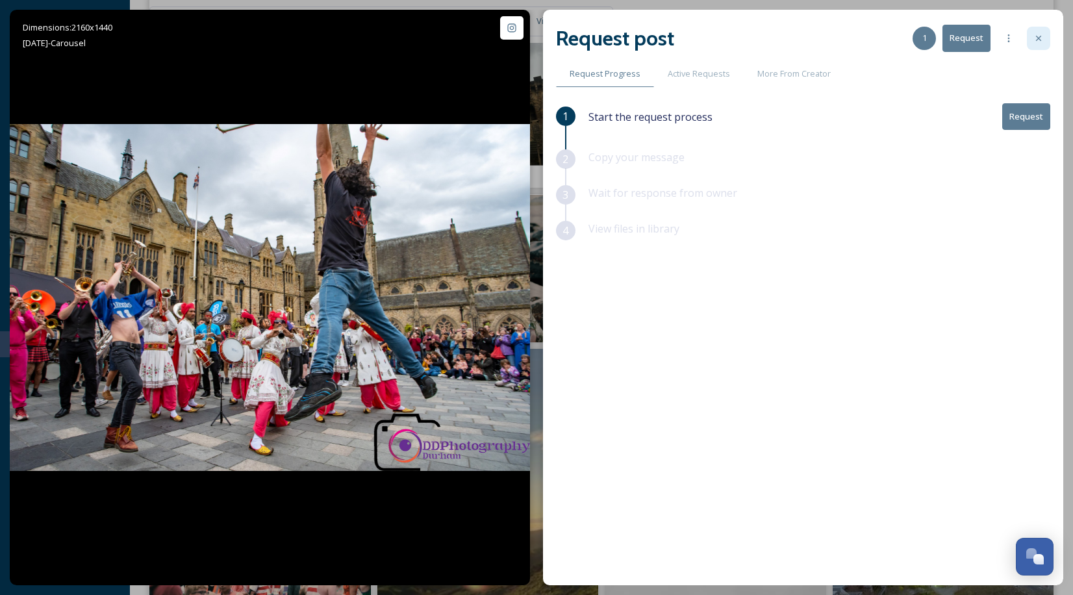
click at [1035, 43] on icon at bounding box center [1039, 38] width 10 height 10
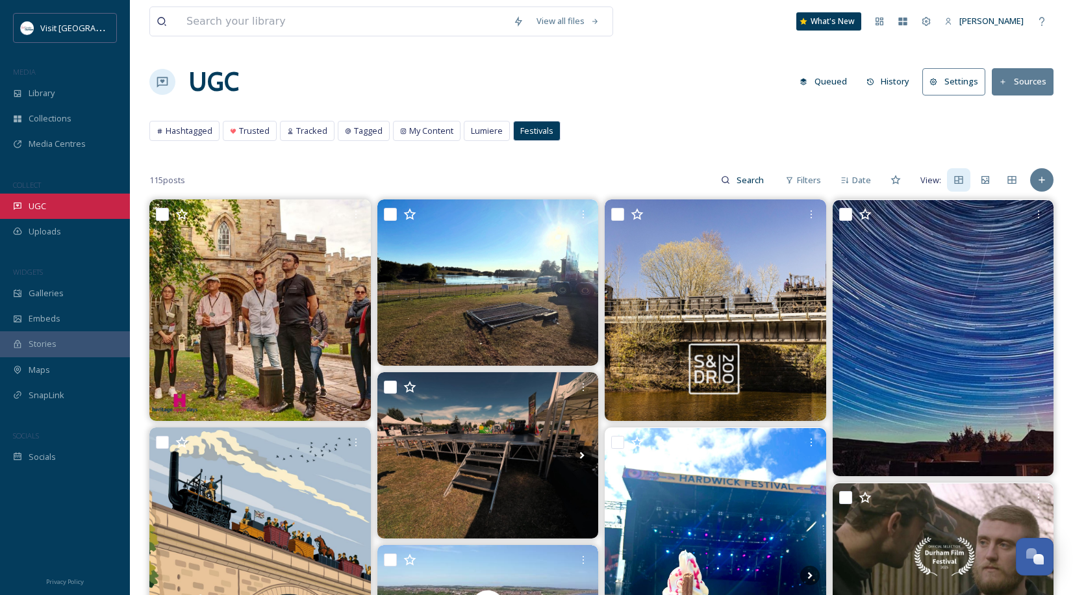
click at [70, 203] on div "UGC" at bounding box center [65, 206] width 130 height 25
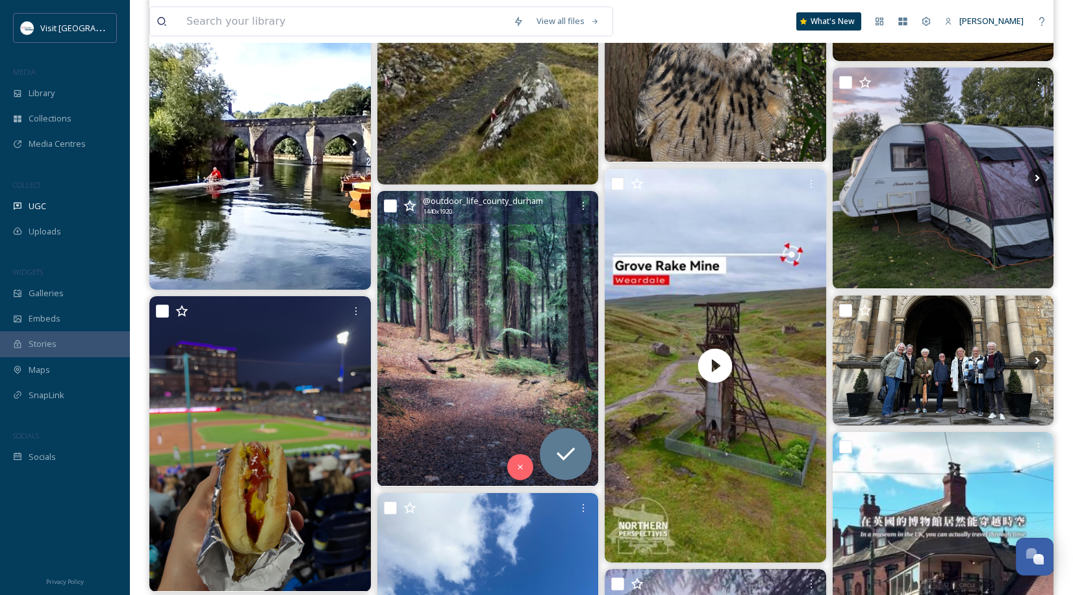
scroll to position [1773, 0]
